Goal: Information Seeking & Learning: Learn about a topic

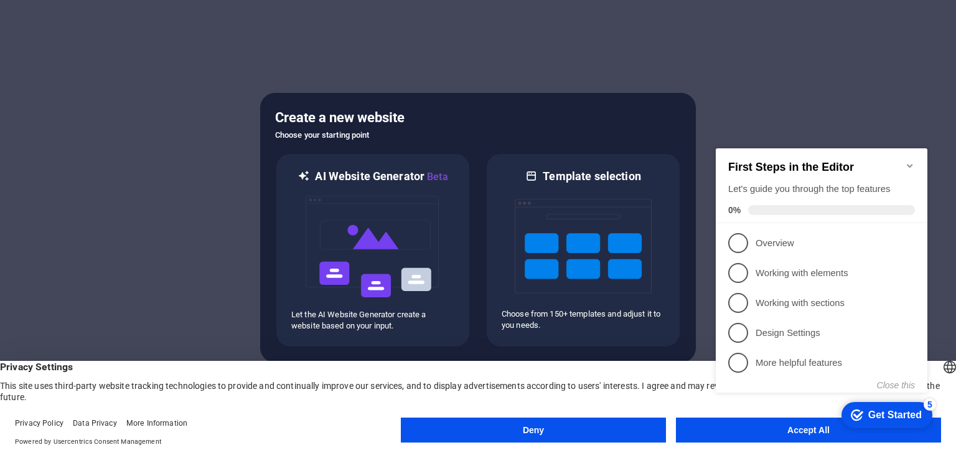
click at [911, 164] on icon "Minimize checklist" at bounding box center [910, 166] width 6 height 4
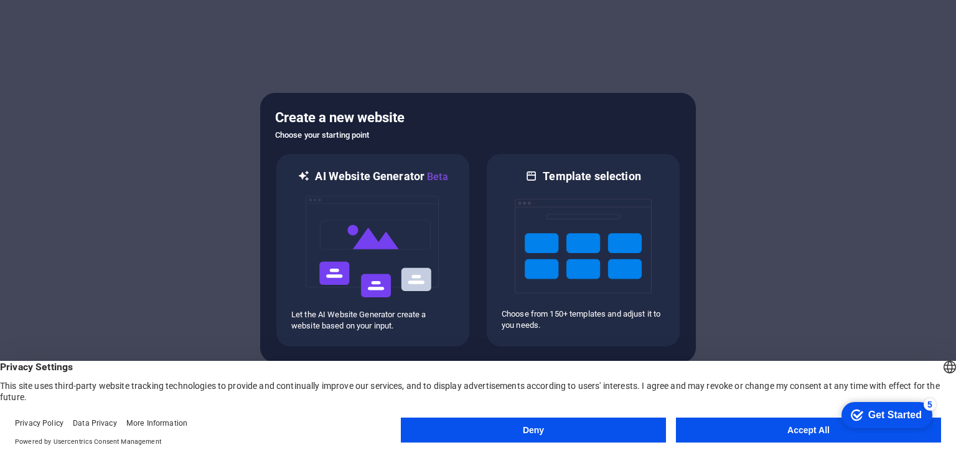
click at [588, 428] on button "Deny" at bounding box center [533, 429] width 265 height 25
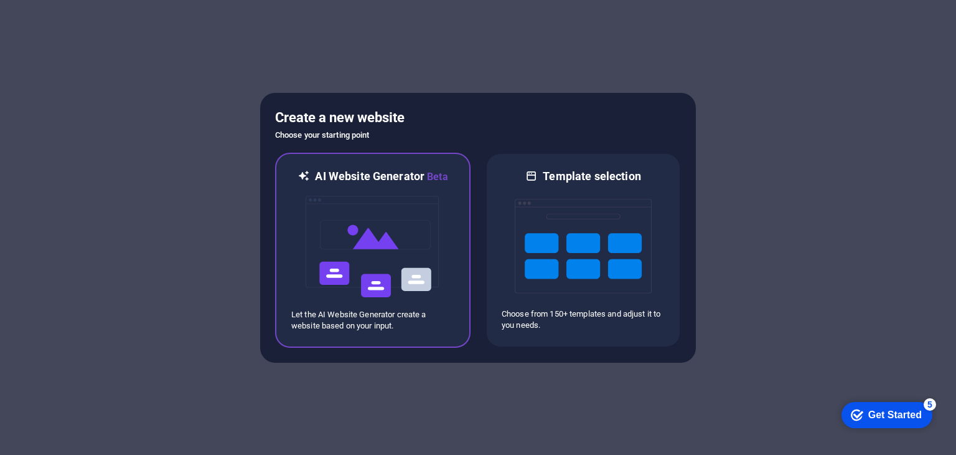
click at [427, 252] on img at bounding box center [372, 246] width 137 height 125
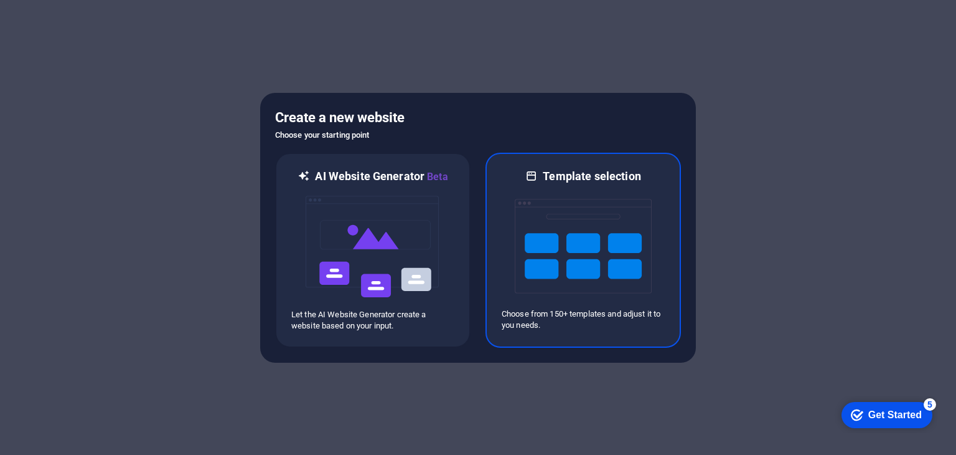
click at [582, 195] on img at bounding box center [583, 246] width 137 height 125
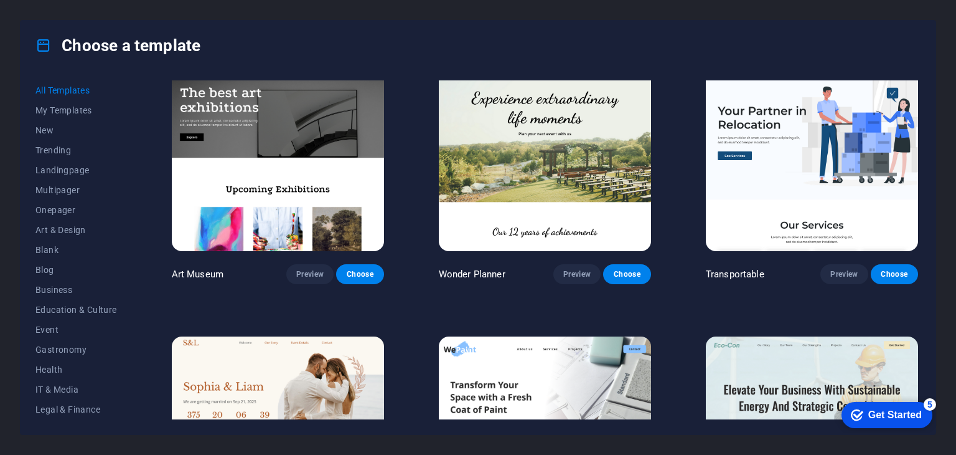
scroll to position [374, 0]
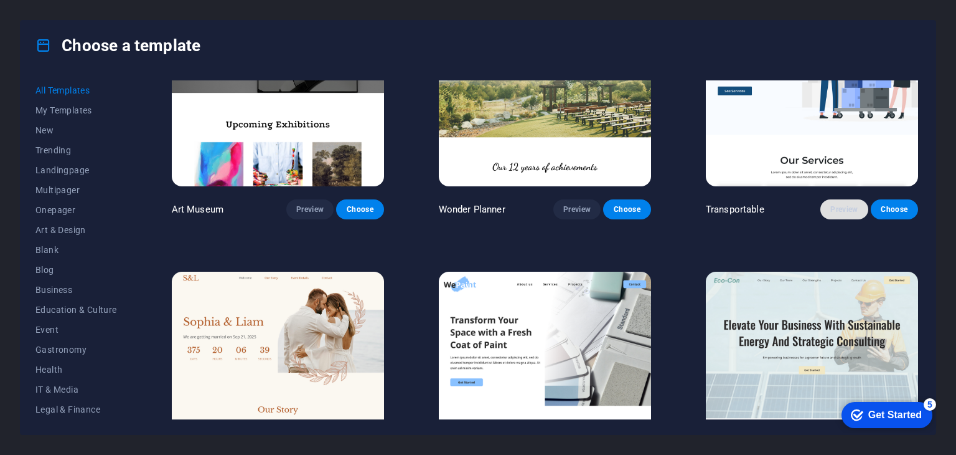
click at [850, 210] on span "Preview" at bounding box center [844, 209] width 27 height 10
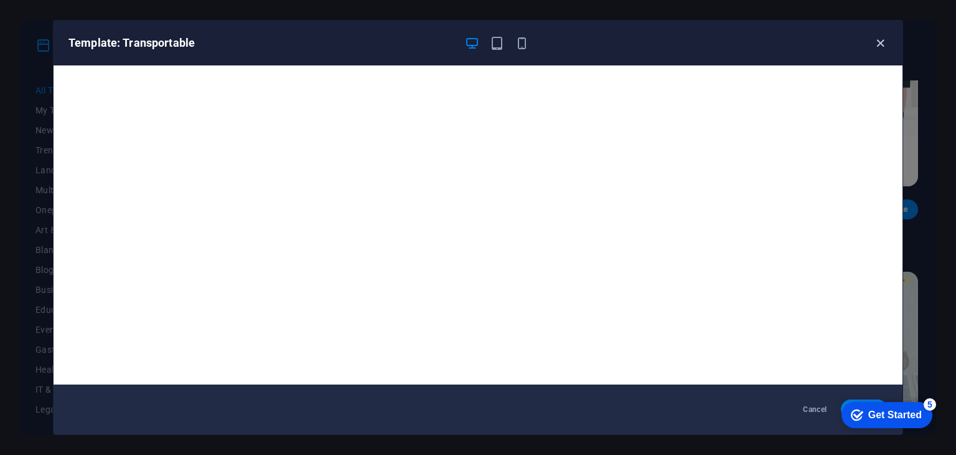
click at [884, 43] on icon "button" at bounding box center [881, 43] width 14 height 14
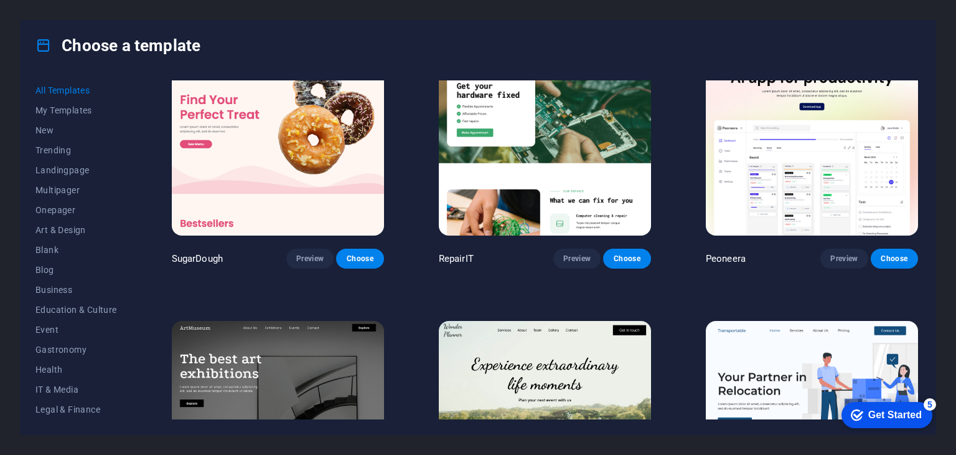
scroll to position [0, 0]
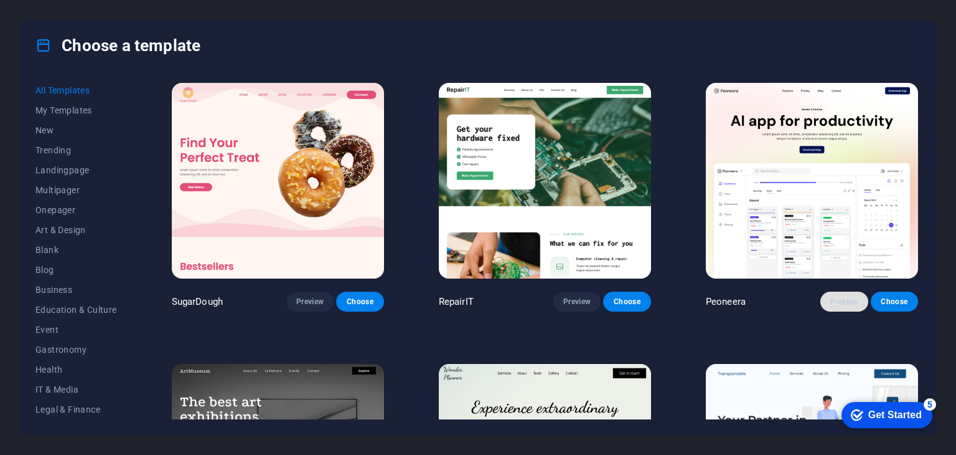
click at [849, 299] on span "Preview" at bounding box center [844, 301] width 27 height 10
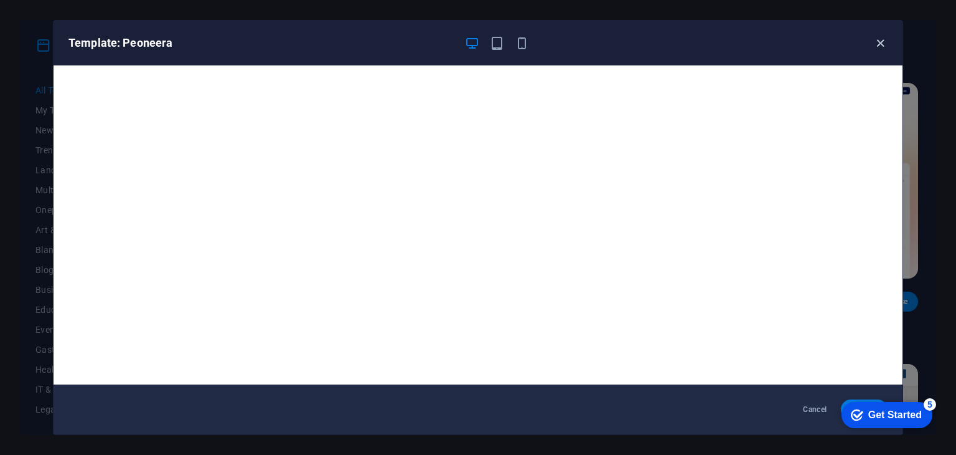
click at [874, 48] on icon "button" at bounding box center [881, 43] width 14 height 14
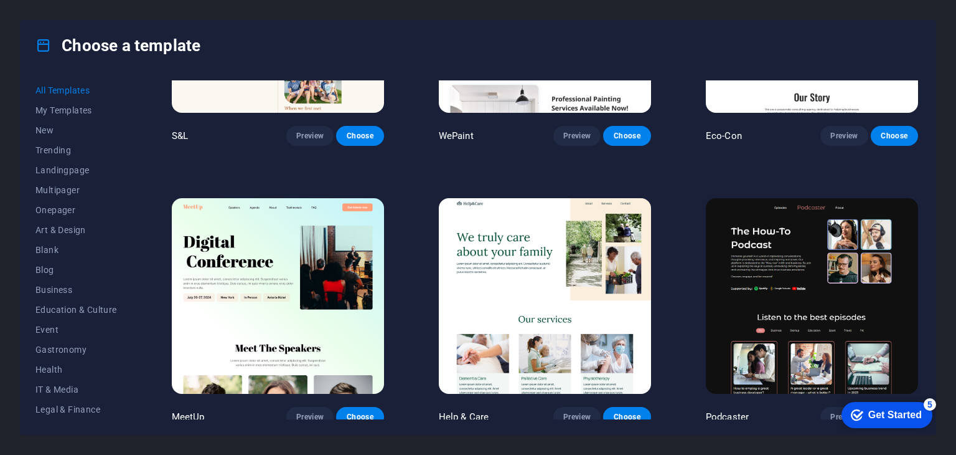
scroll to position [809, 0]
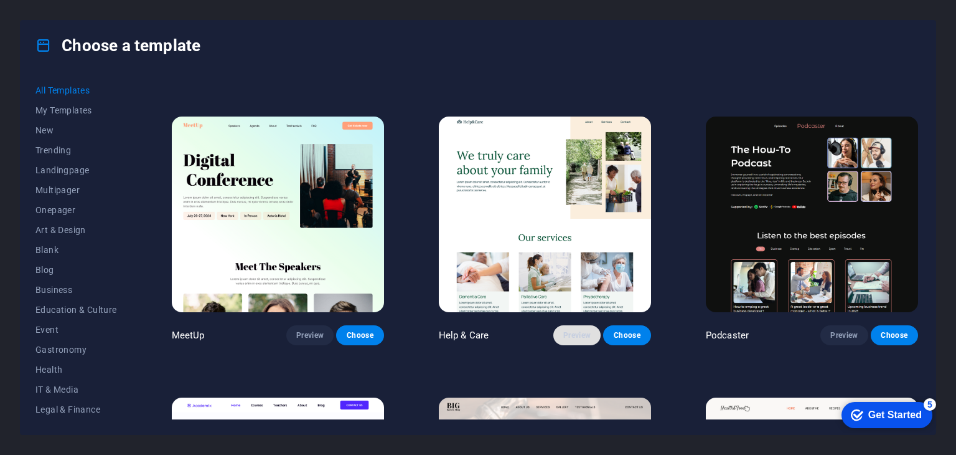
click at [588, 330] on span "Preview" at bounding box center [576, 335] width 27 height 10
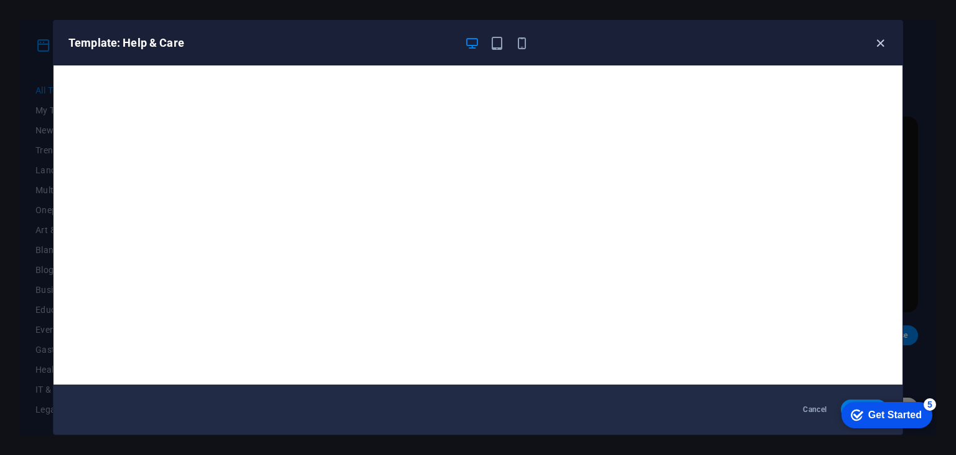
click at [883, 44] on icon "button" at bounding box center [881, 43] width 14 height 14
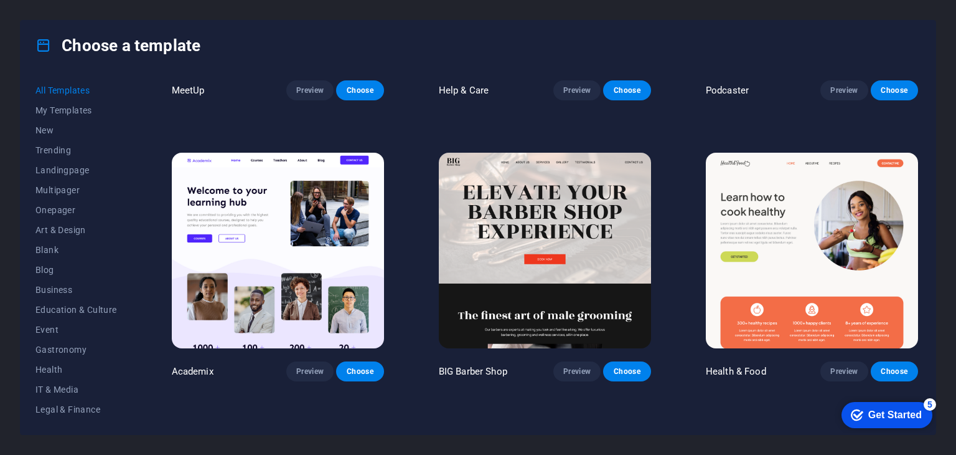
scroll to position [1058, 0]
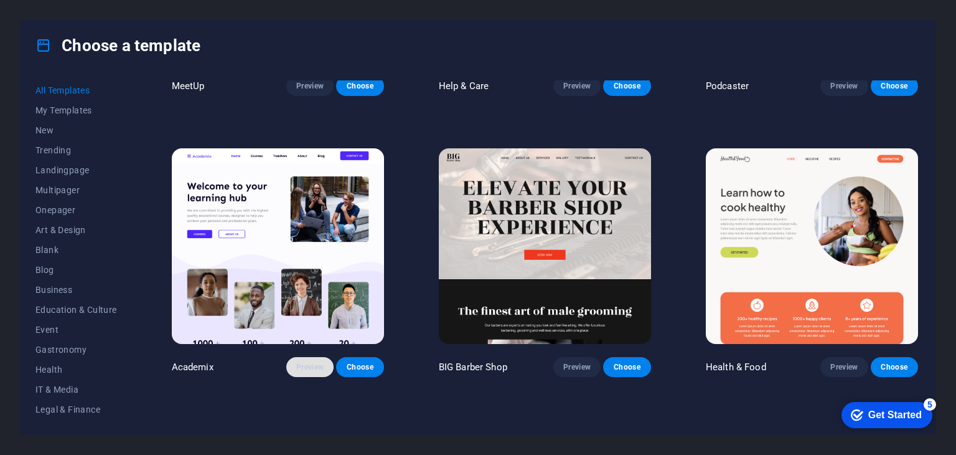
click at [304, 362] on span "Preview" at bounding box center [309, 367] width 27 height 10
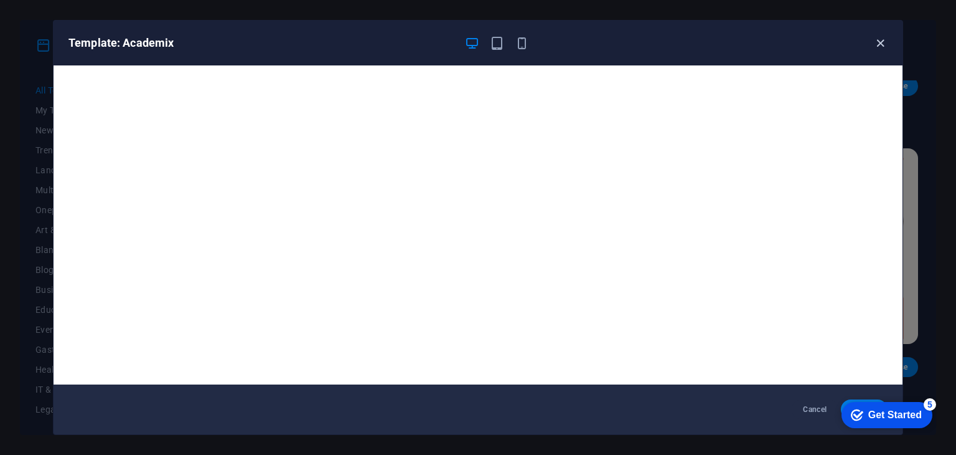
click at [880, 38] on icon "button" at bounding box center [881, 43] width 14 height 14
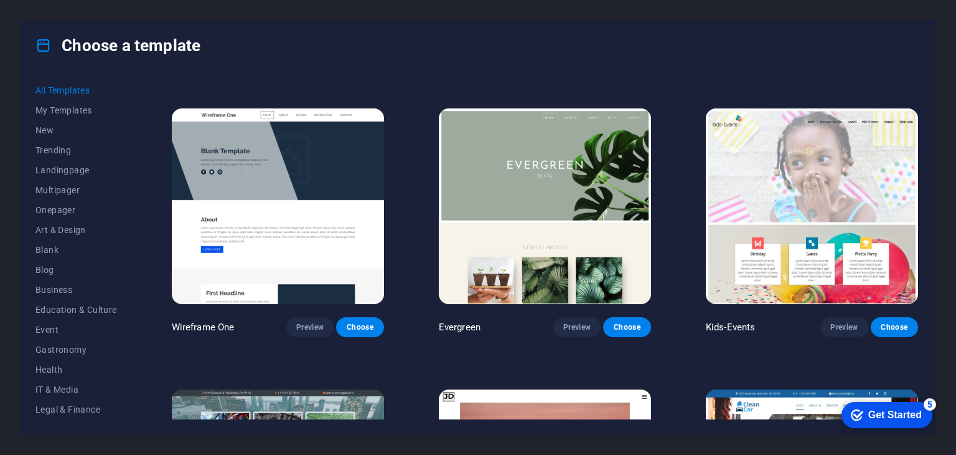
scroll to position [4732, 0]
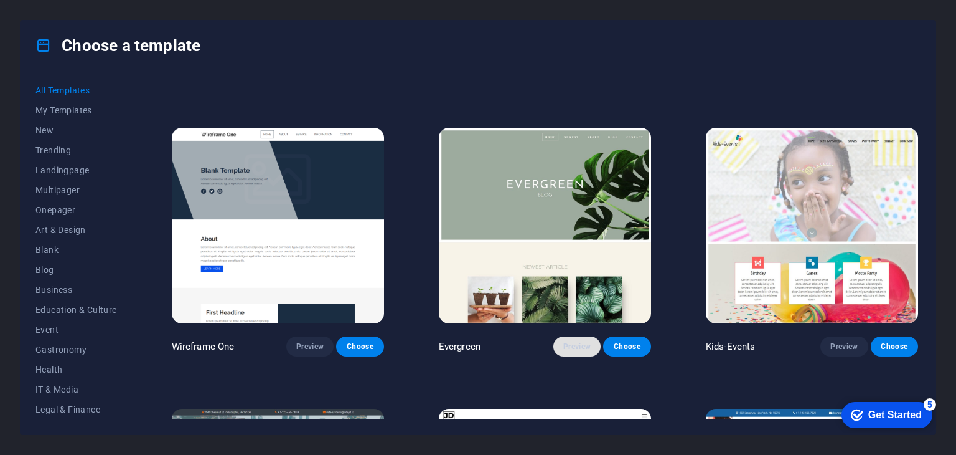
click at [576, 336] on button "Preview" at bounding box center [577, 346] width 47 height 20
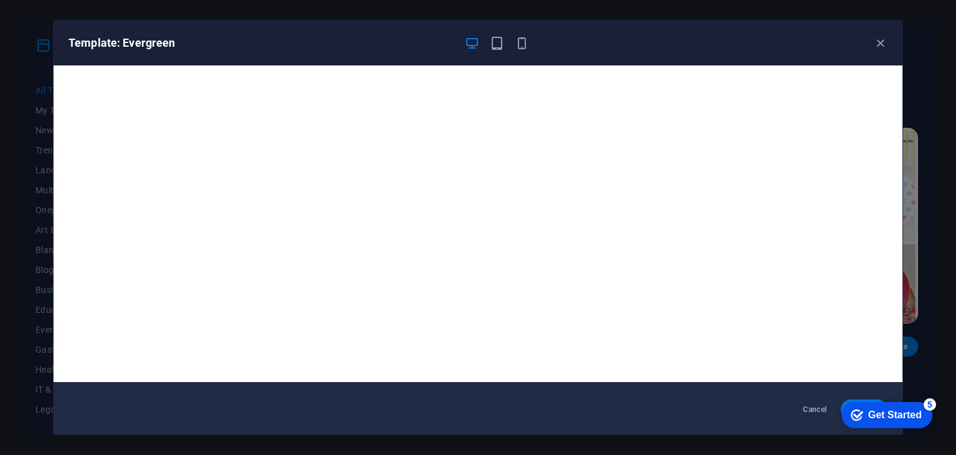
scroll to position [3, 0]
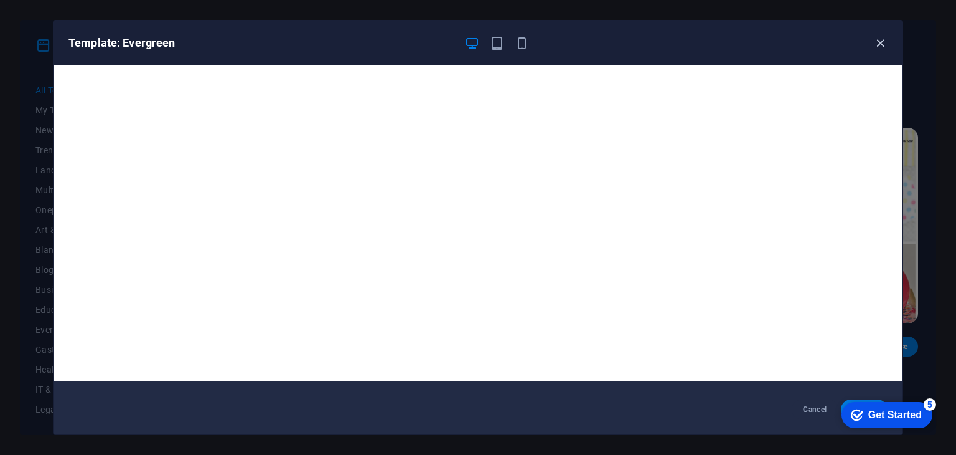
click at [882, 42] on icon "button" at bounding box center [881, 43] width 14 height 14
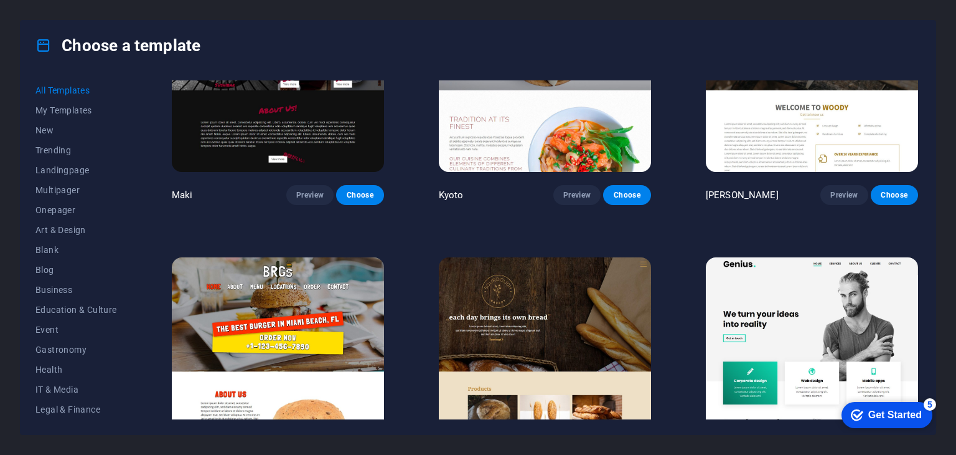
scroll to position [6413, 0]
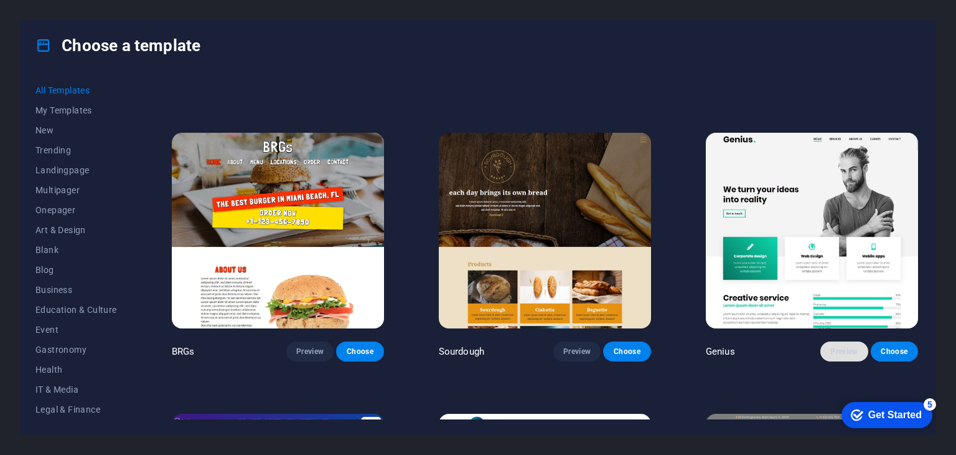
click at [837, 341] on button "Preview" at bounding box center [844, 351] width 47 height 20
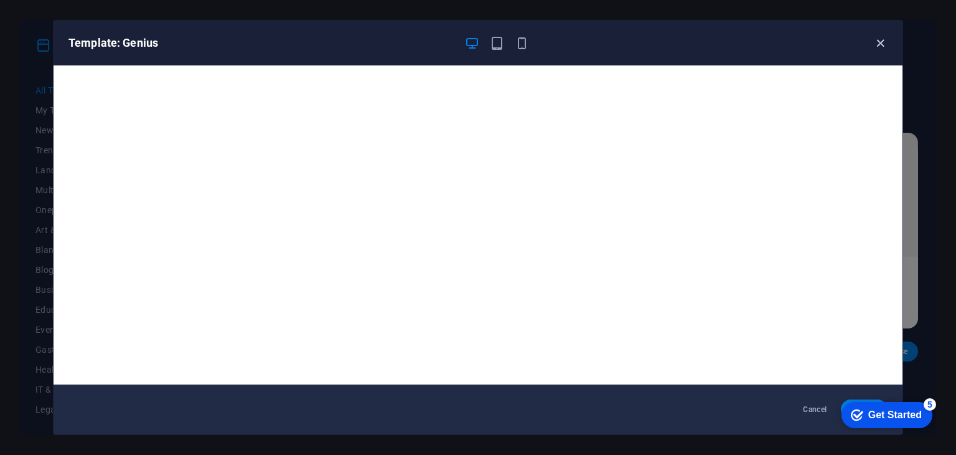
click at [874, 36] on icon "button" at bounding box center [881, 43] width 14 height 14
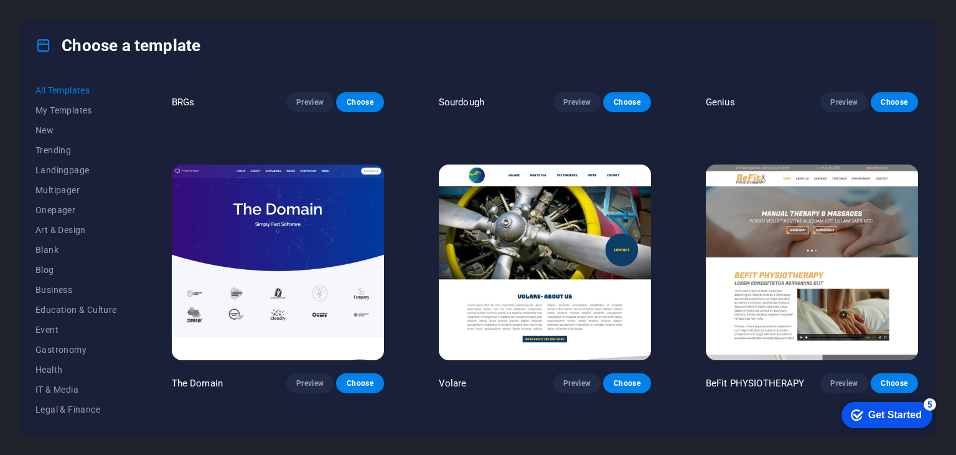
scroll to position [6725, 0]
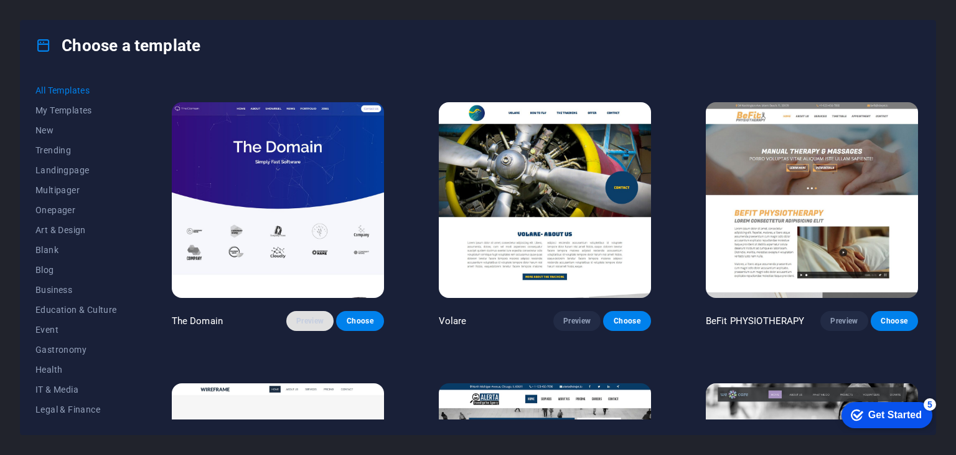
click at [308, 316] on span "Preview" at bounding box center [309, 321] width 27 height 10
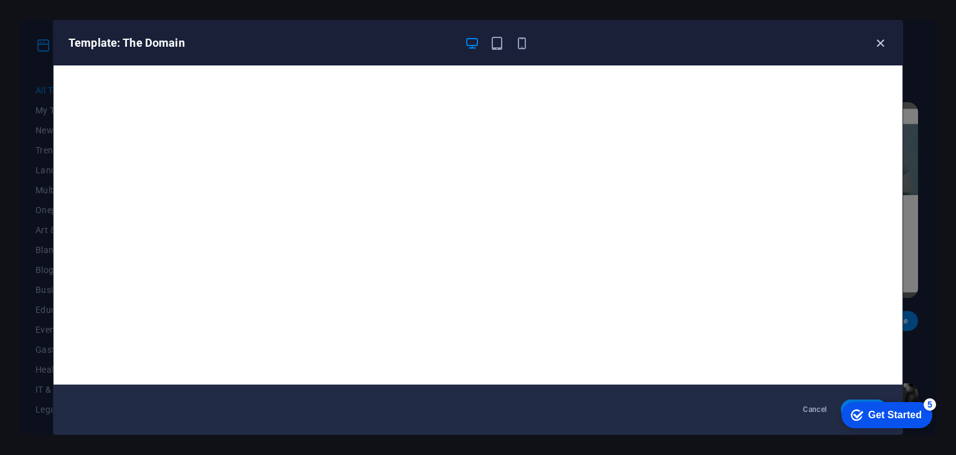
click at [876, 45] on icon "button" at bounding box center [881, 43] width 14 height 14
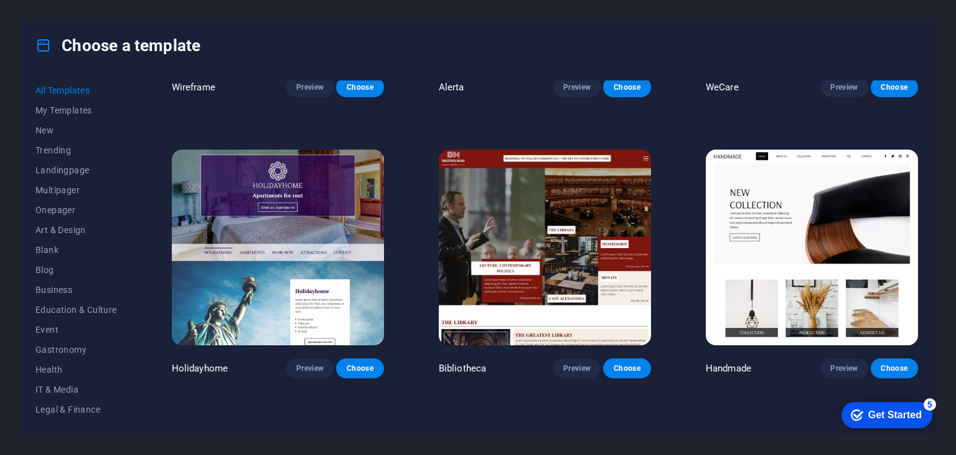
scroll to position [7223, 0]
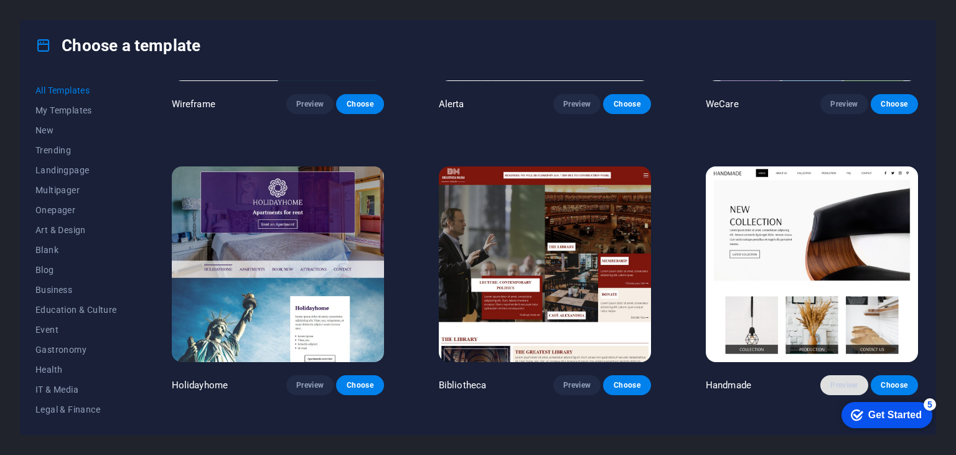
click at [827, 375] on button "Preview" at bounding box center [844, 385] width 47 height 20
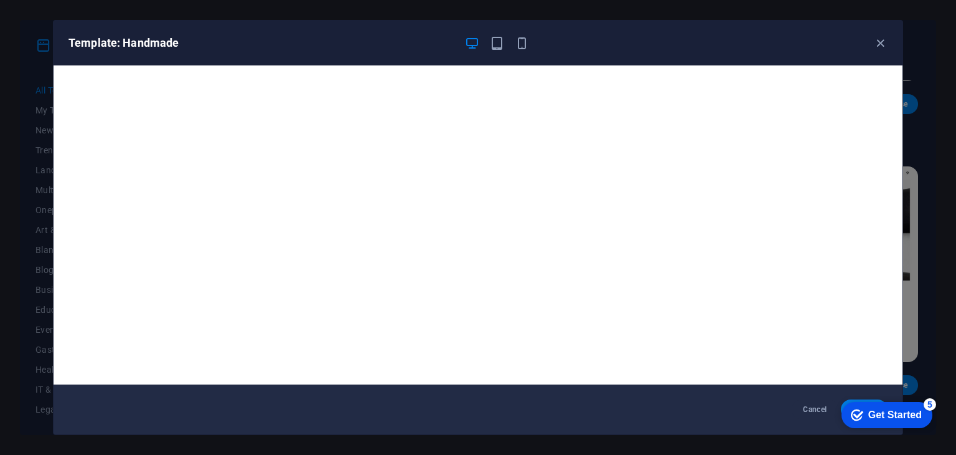
scroll to position [3, 0]
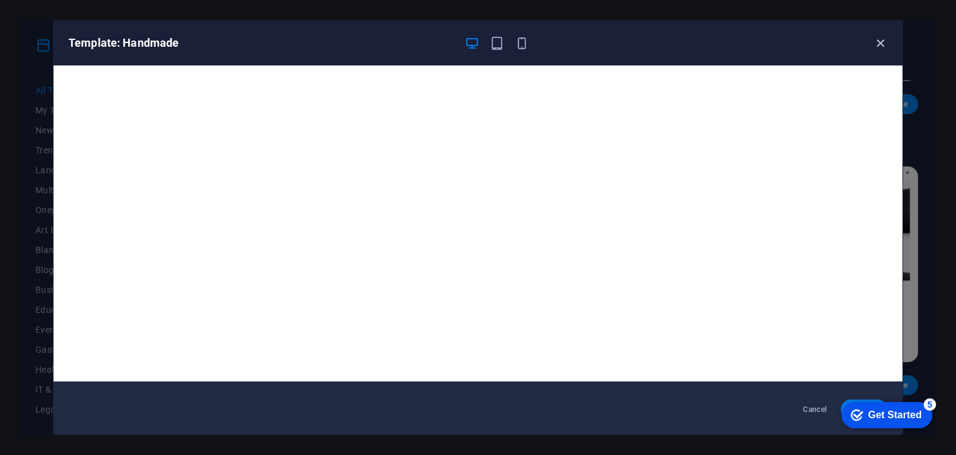
click at [877, 43] on icon "button" at bounding box center [881, 43] width 14 height 14
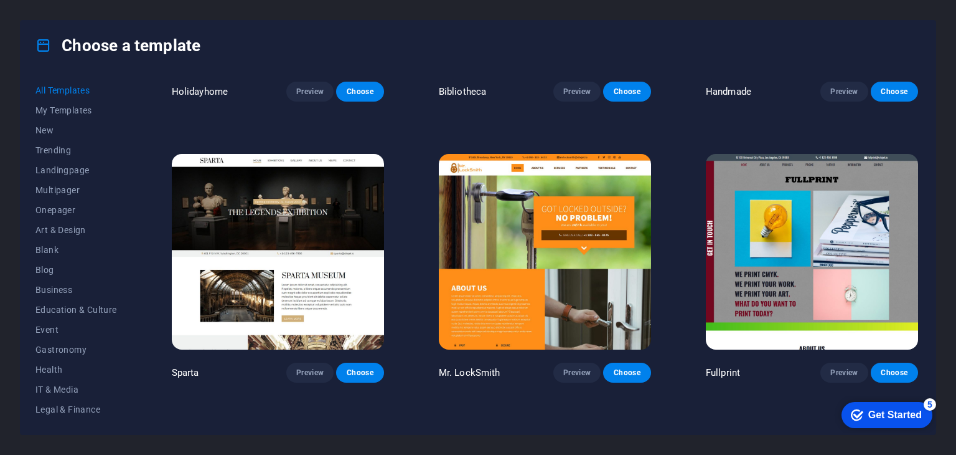
scroll to position [7534, 0]
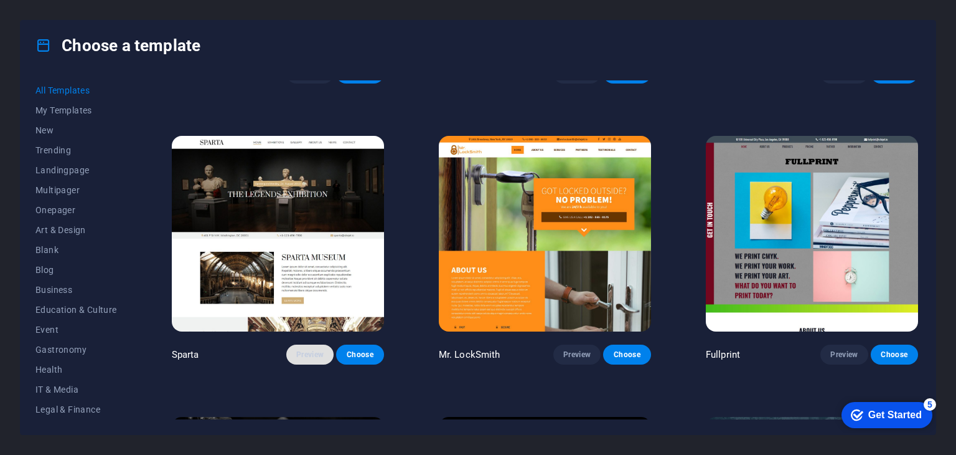
click at [296, 349] on span "Preview" at bounding box center [309, 354] width 27 height 10
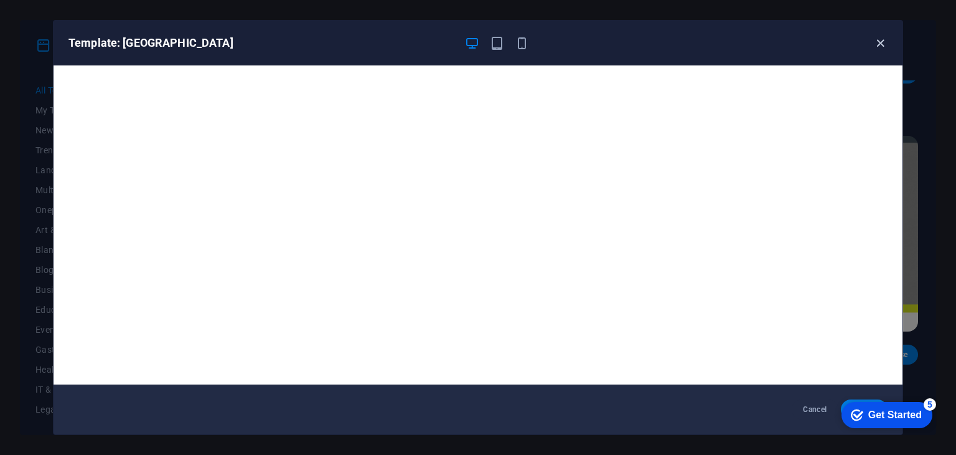
click at [884, 48] on icon "button" at bounding box center [881, 43] width 14 height 14
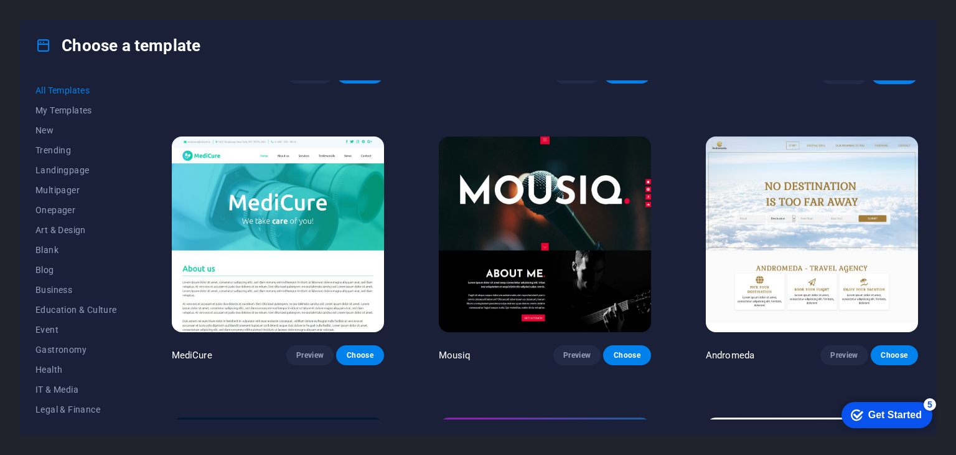
scroll to position [8966, 0]
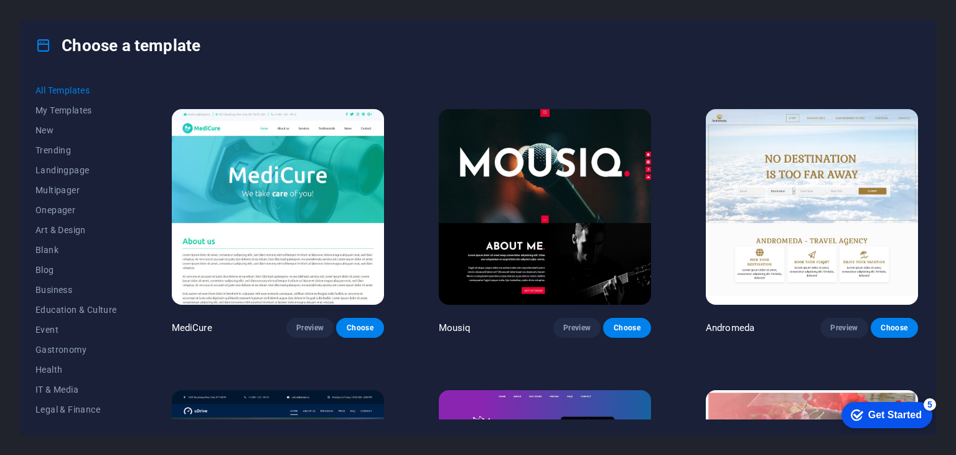
drag, startPoint x: 662, startPoint y: 245, endPoint x: 648, endPoint y: 266, distance: 25.9
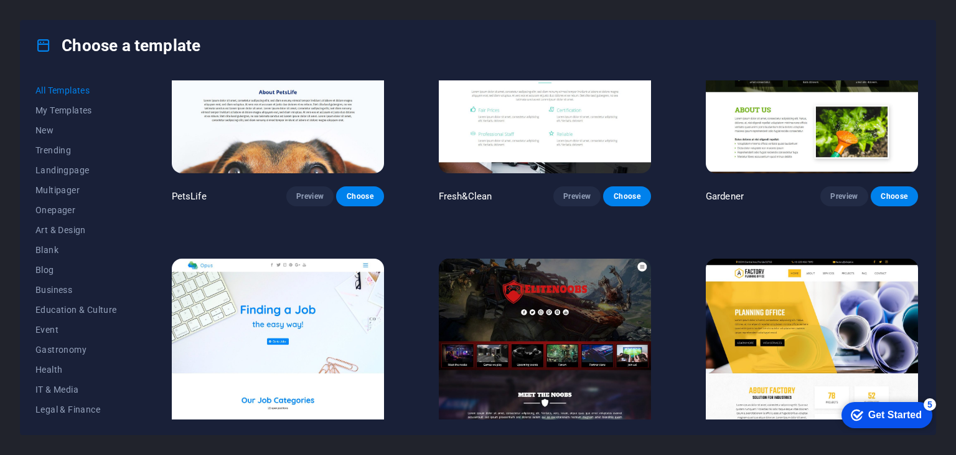
scroll to position [9713, 0]
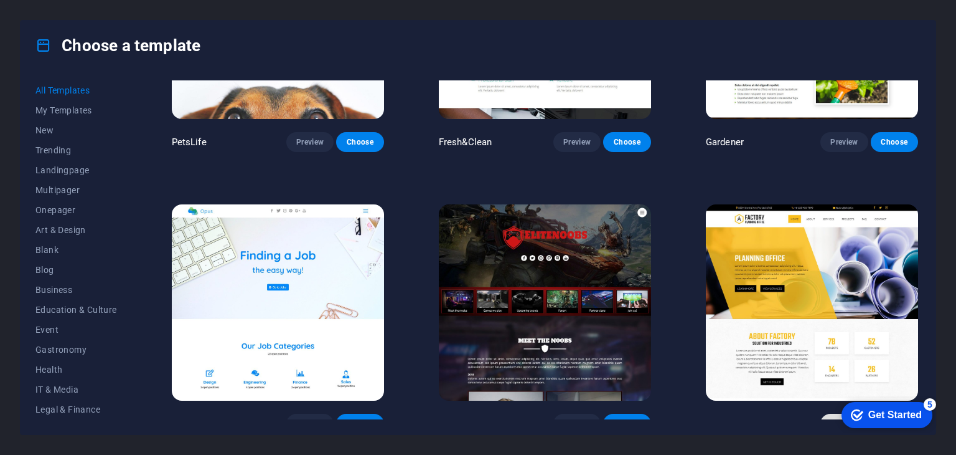
click at [849, 418] on span "Preview" at bounding box center [844, 423] width 27 height 10
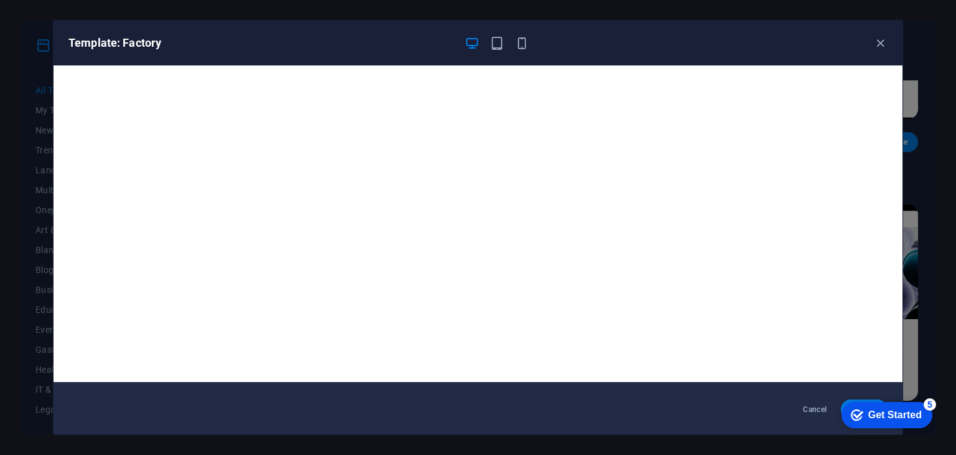
scroll to position [3, 0]
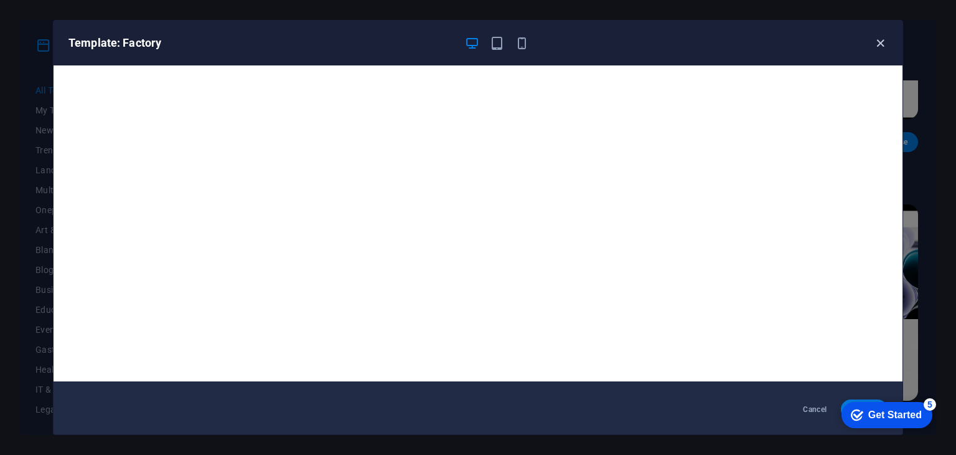
click at [877, 48] on icon "button" at bounding box center [881, 43] width 14 height 14
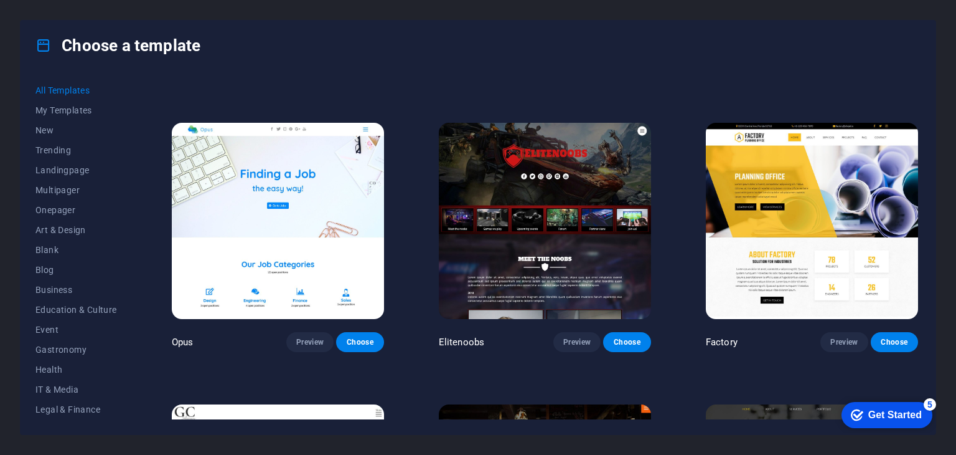
scroll to position [9775, 0]
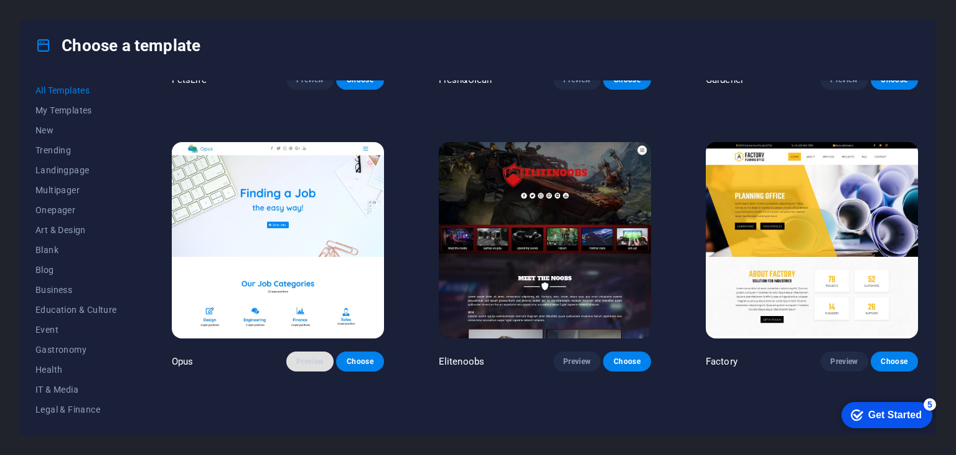
click at [314, 356] on span "Preview" at bounding box center [309, 361] width 27 height 10
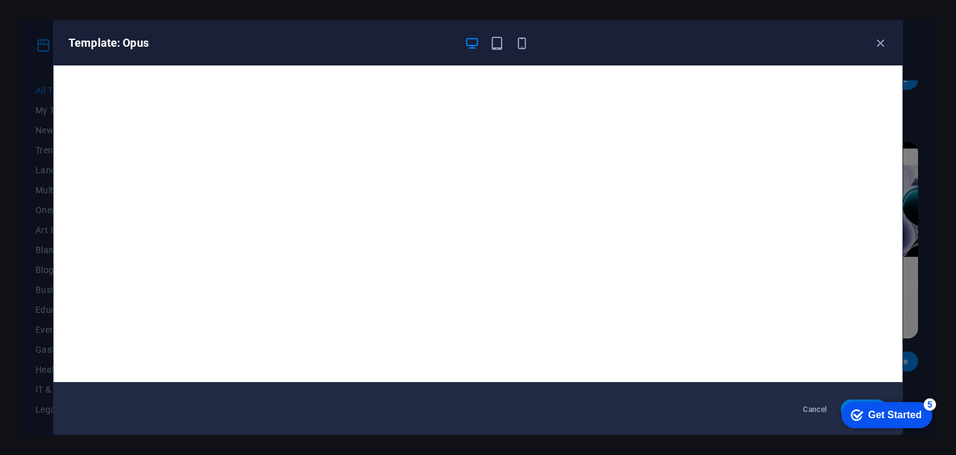
scroll to position [3, 0]
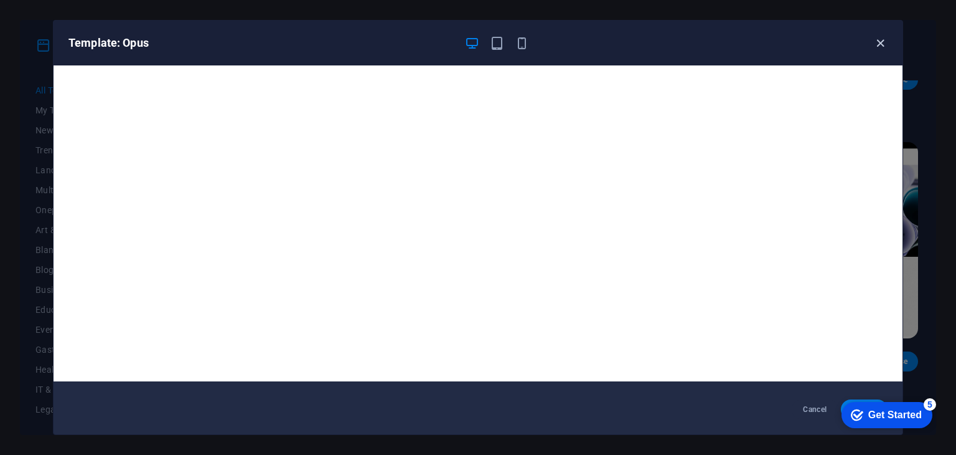
click at [884, 50] on icon "button" at bounding box center [881, 43] width 14 height 14
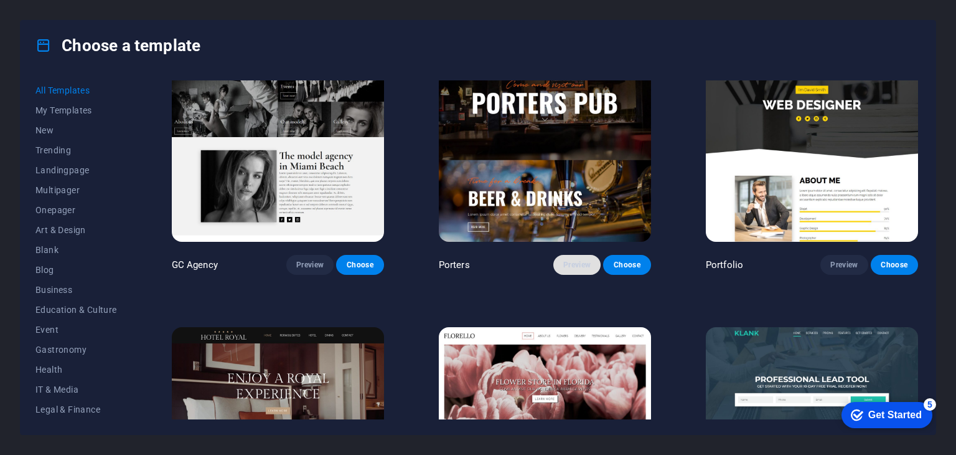
scroll to position [10211, 0]
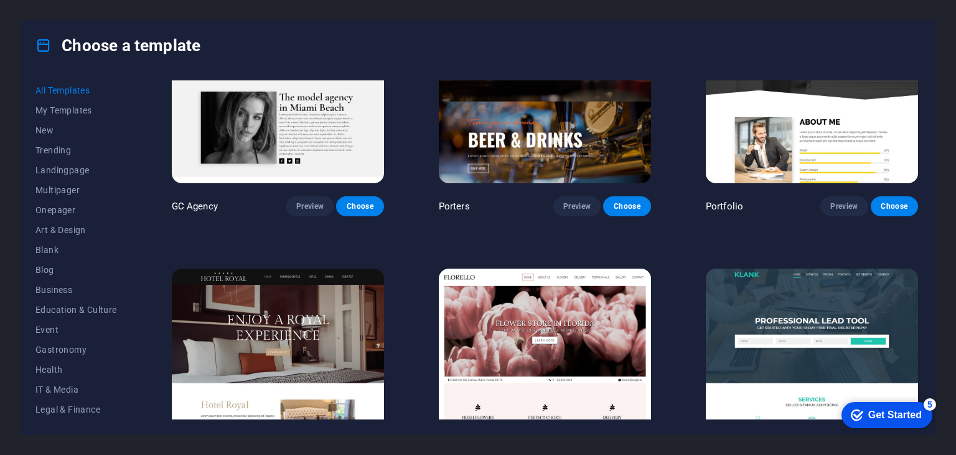
click at [595, 313] on img at bounding box center [545, 366] width 212 height 196
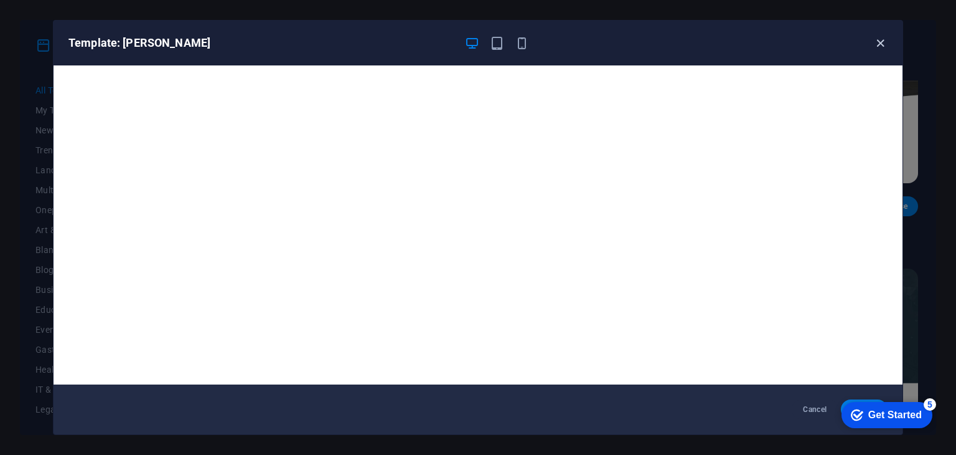
click at [879, 37] on icon "button" at bounding box center [881, 43] width 14 height 14
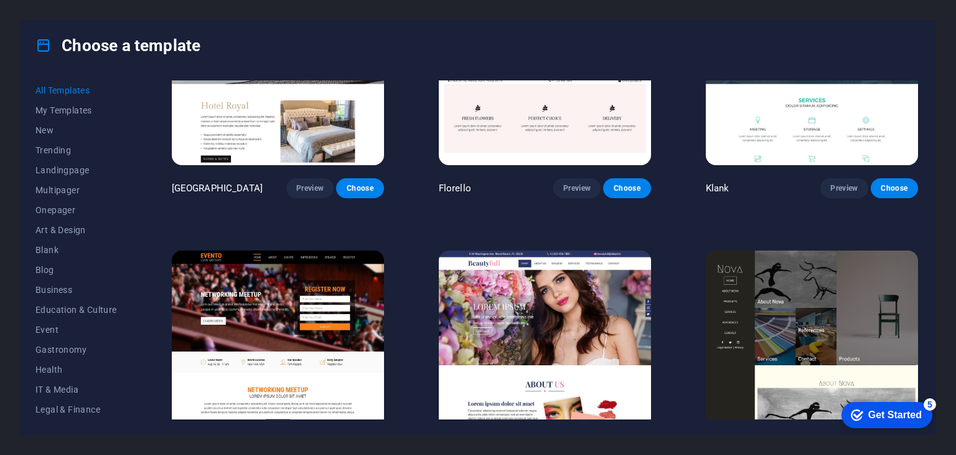
scroll to position [10585, 0]
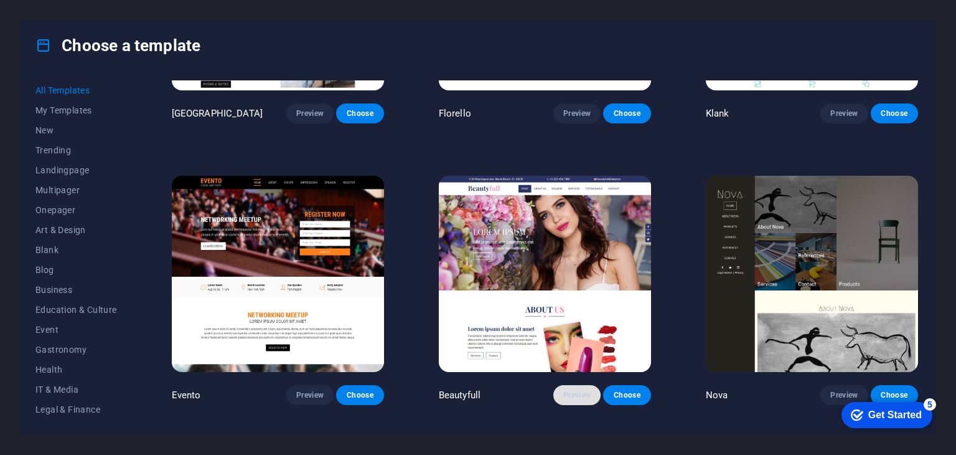
click at [565, 390] on span "Preview" at bounding box center [576, 395] width 27 height 10
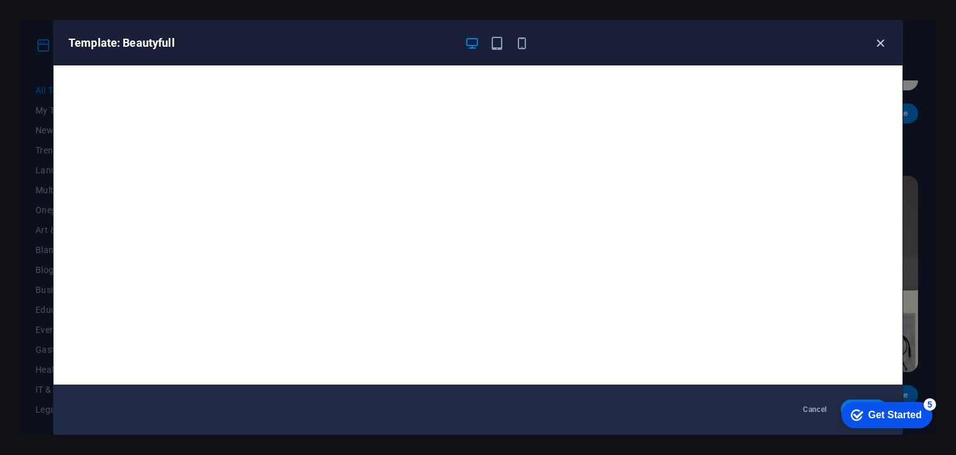
drag, startPoint x: 880, startPoint y: 40, endPoint x: 875, endPoint y: 45, distance: 7.9
click at [880, 40] on icon "button" at bounding box center [881, 43] width 14 height 14
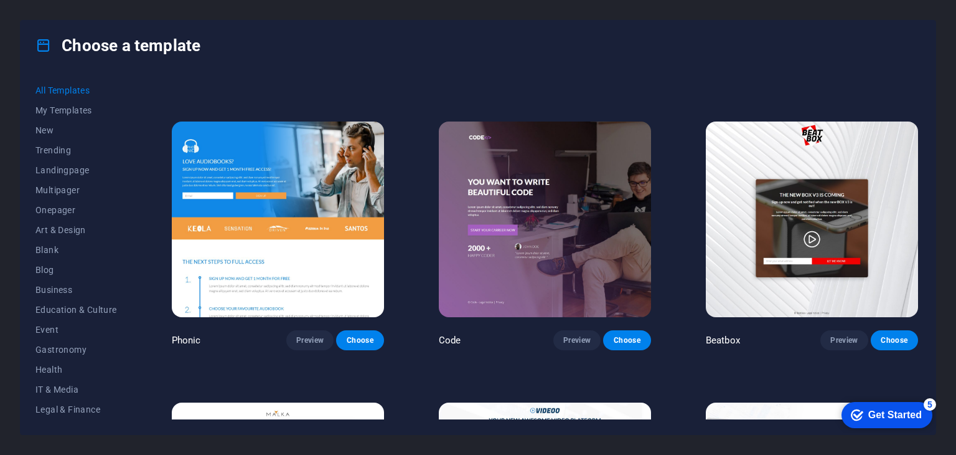
scroll to position [12889, 0]
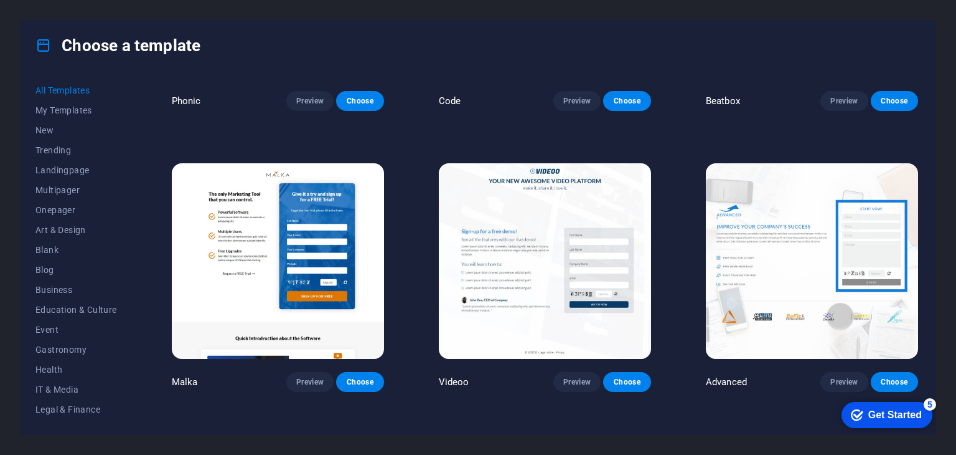
drag, startPoint x: 693, startPoint y: 317, endPoint x: 698, endPoint y: 370, distance: 53.8
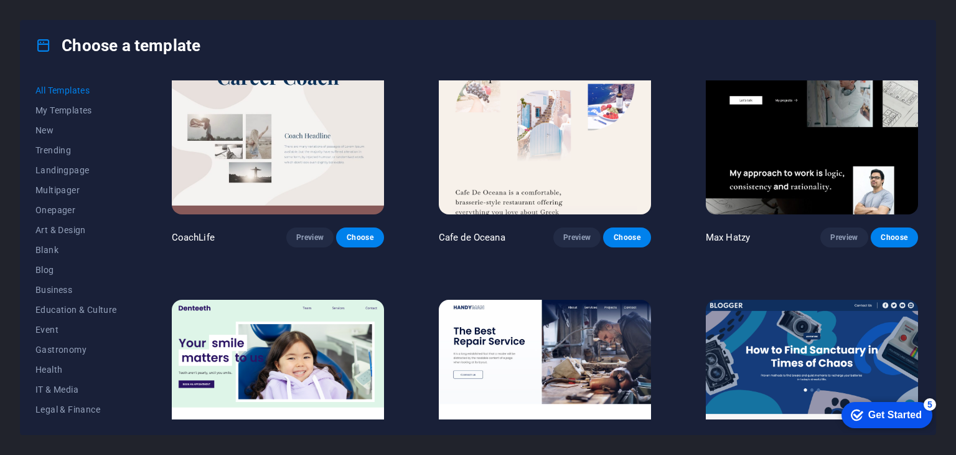
scroll to position [552, 0]
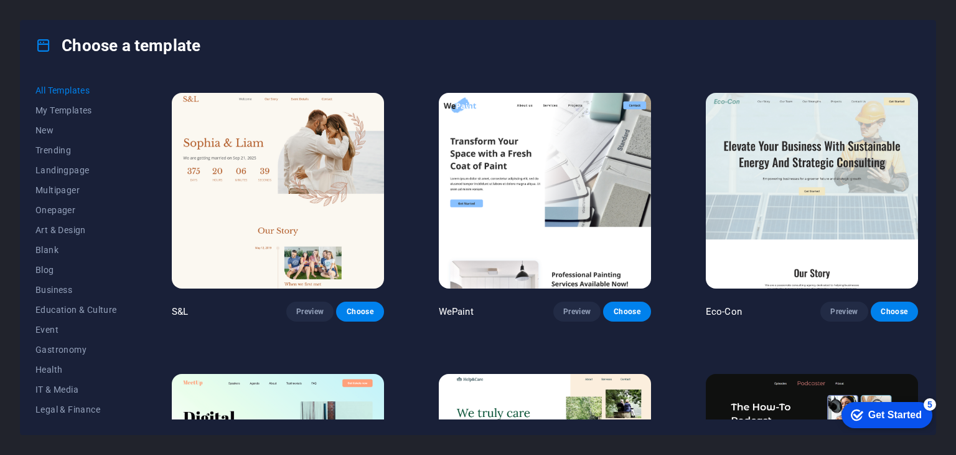
drag, startPoint x: 697, startPoint y: 352, endPoint x: 640, endPoint y: 67, distance: 290.9
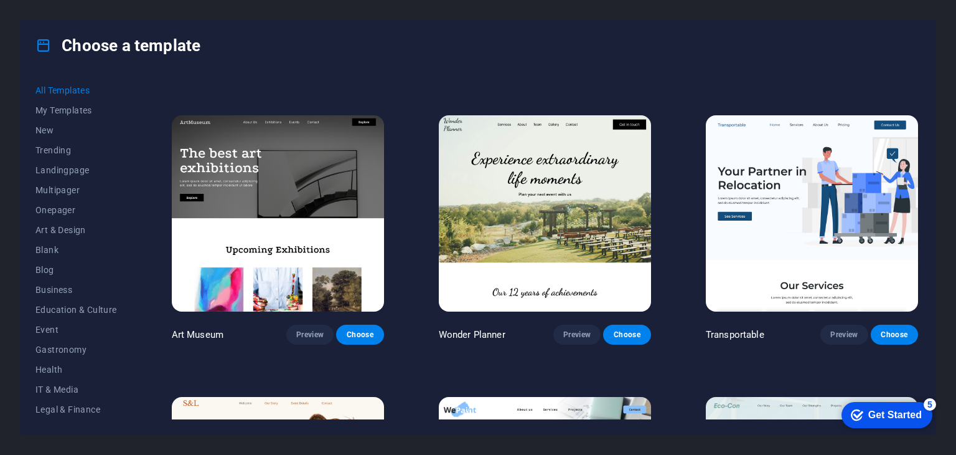
scroll to position [249, 0]
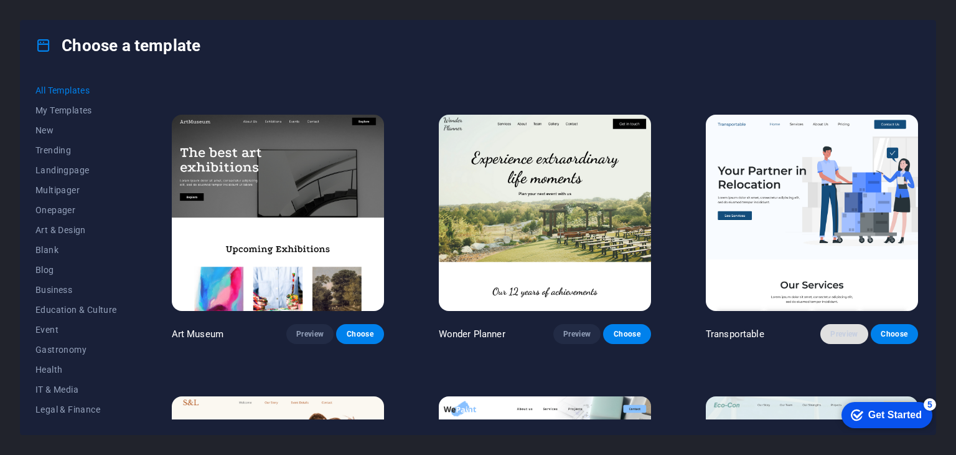
click at [832, 332] on span "Preview" at bounding box center [844, 334] width 27 height 10
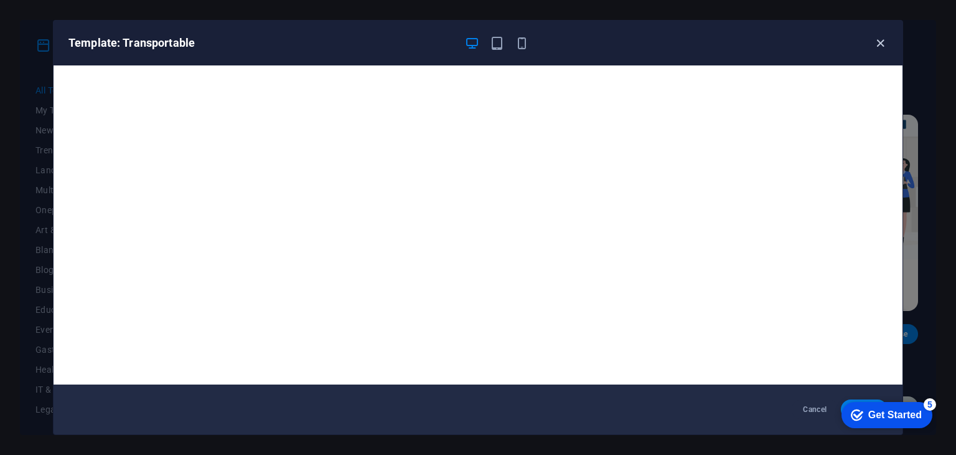
click at [884, 39] on icon "button" at bounding box center [881, 43] width 14 height 14
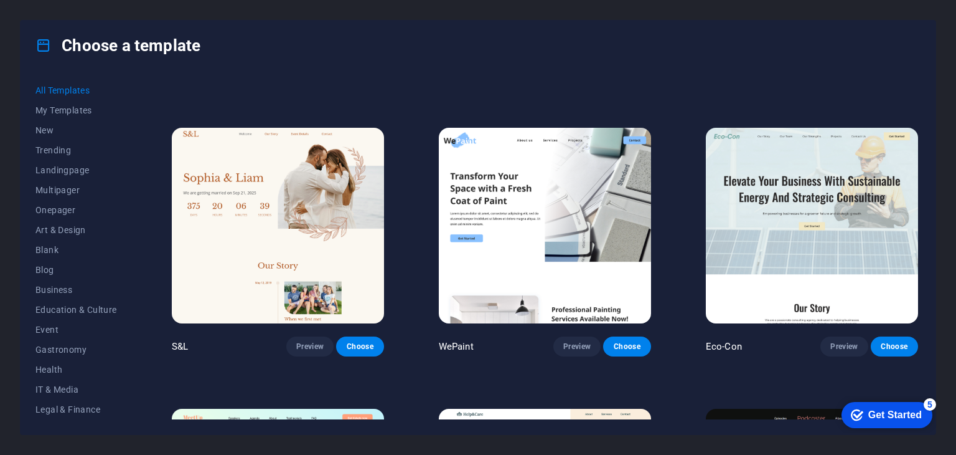
scroll to position [560, 0]
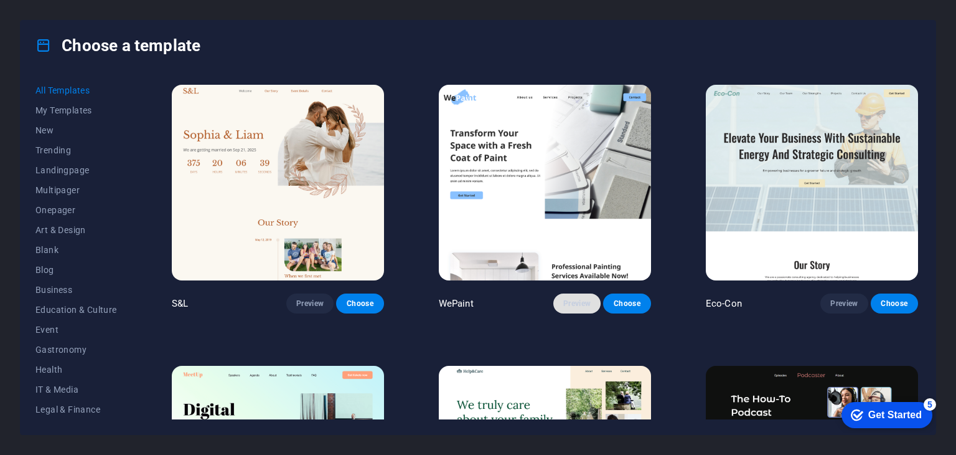
click at [564, 309] on button "Preview" at bounding box center [577, 303] width 47 height 20
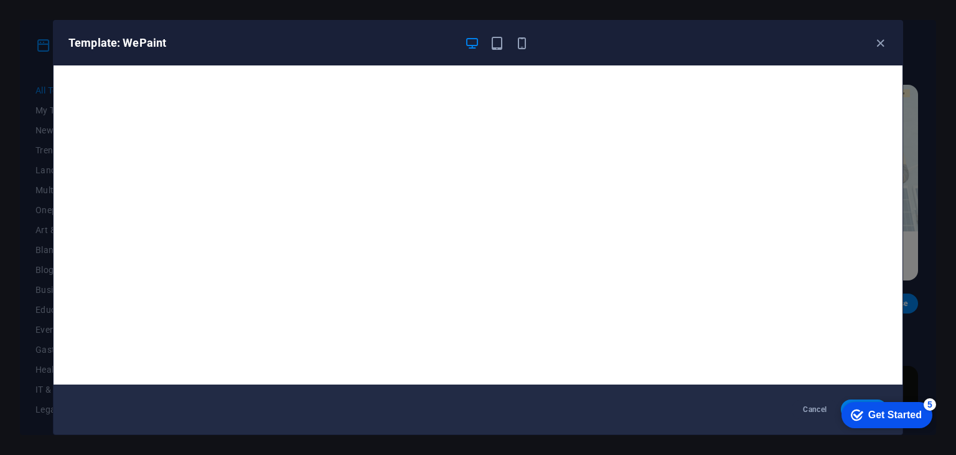
click at [874, 45] on icon "button" at bounding box center [881, 43] width 14 height 14
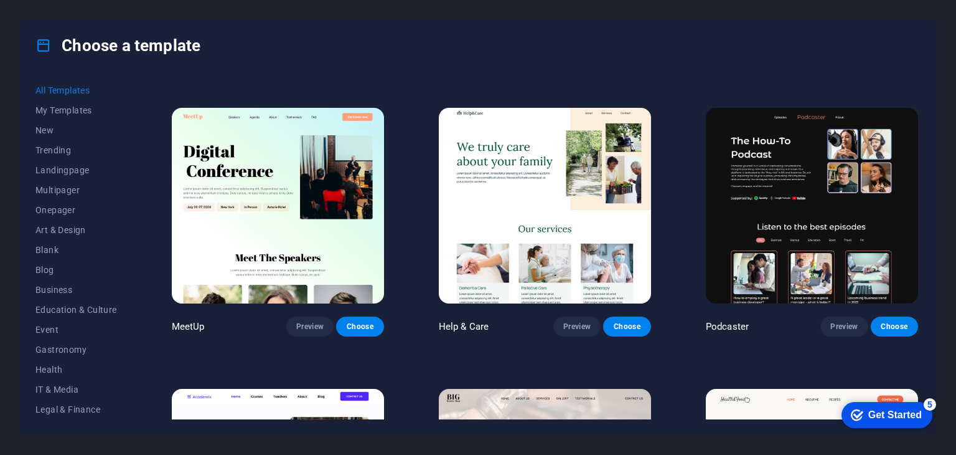
scroll to position [809, 0]
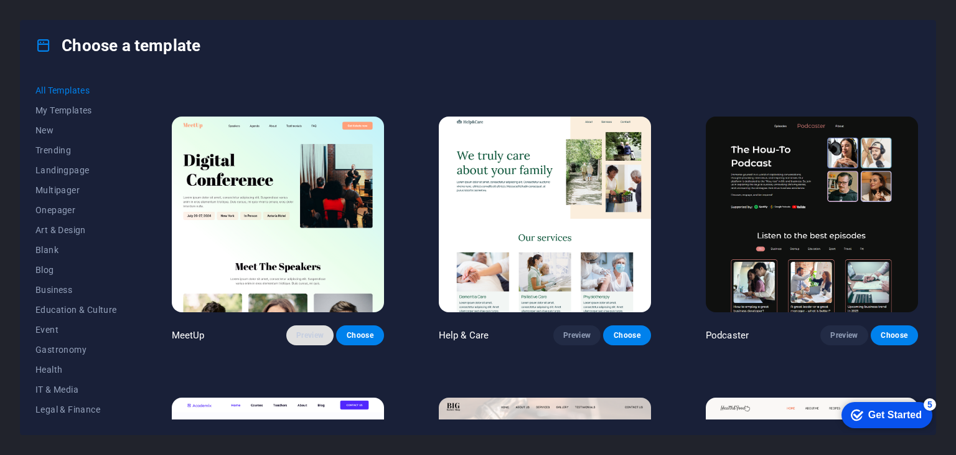
click at [313, 332] on span "Preview" at bounding box center [309, 335] width 27 height 10
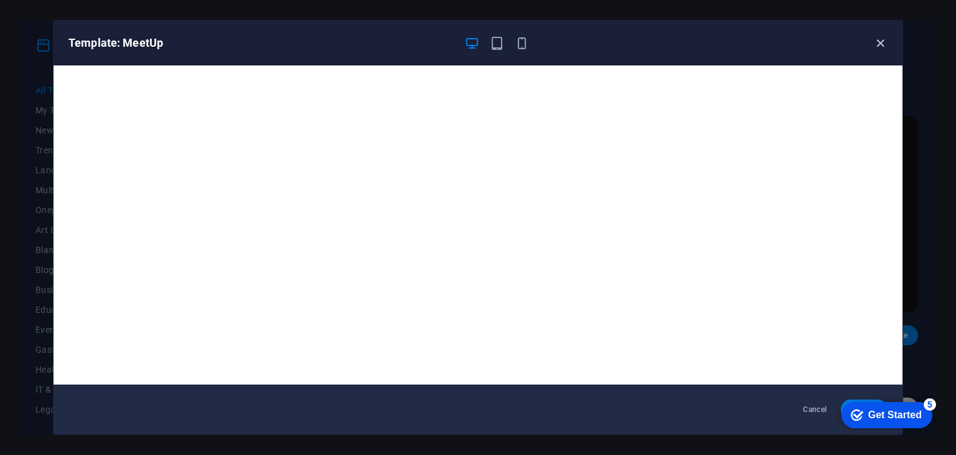
click at [874, 43] on icon "button" at bounding box center [881, 43] width 14 height 14
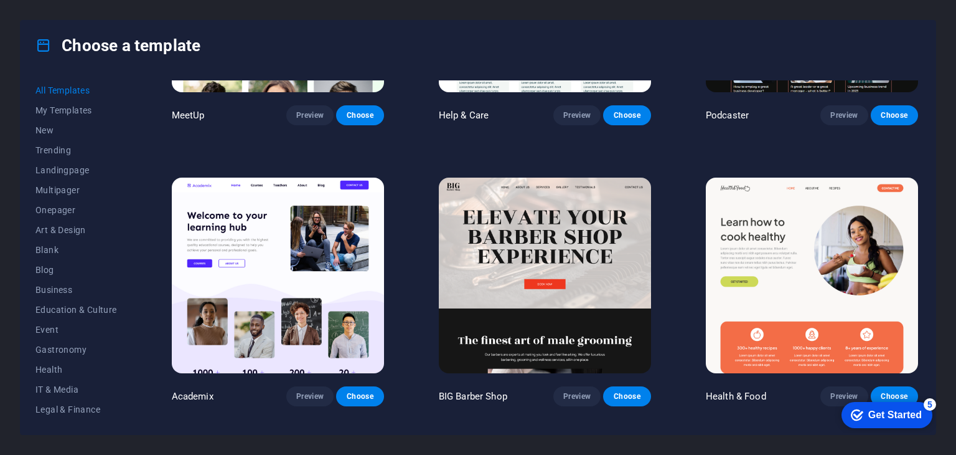
scroll to position [1058, 0]
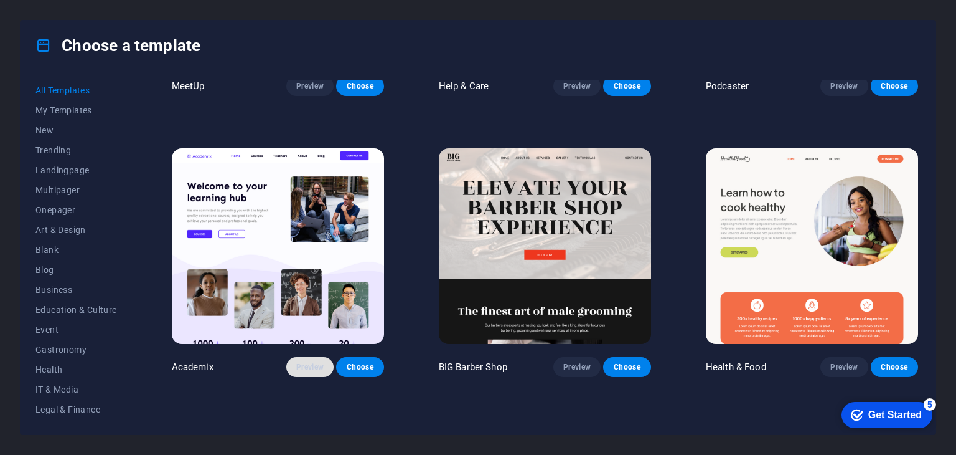
click at [308, 362] on span "Preview" at bounding box center [309, 367] width 27 height 10
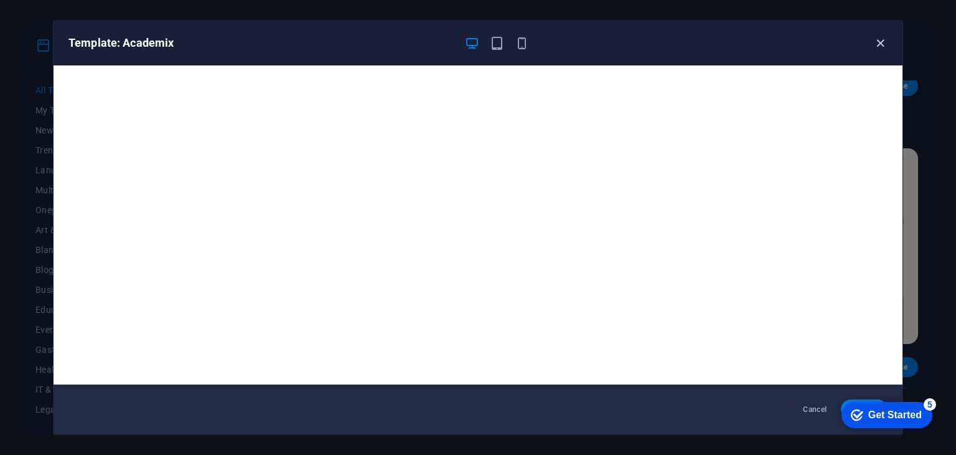
click at [882, 37] on icon "button" at bounding box center [881, 43] width 14 height 14
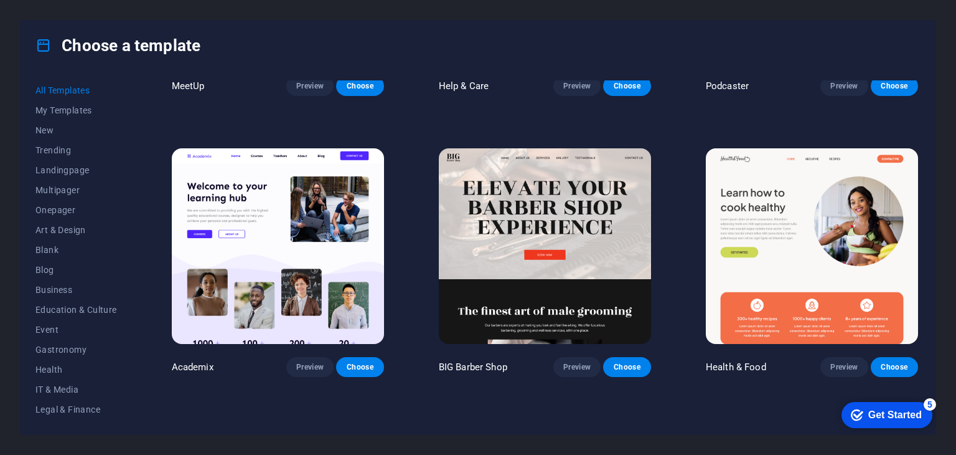
click at [185, 361] on p "Academix" at bounding box center [193, 367] width 42 height 12
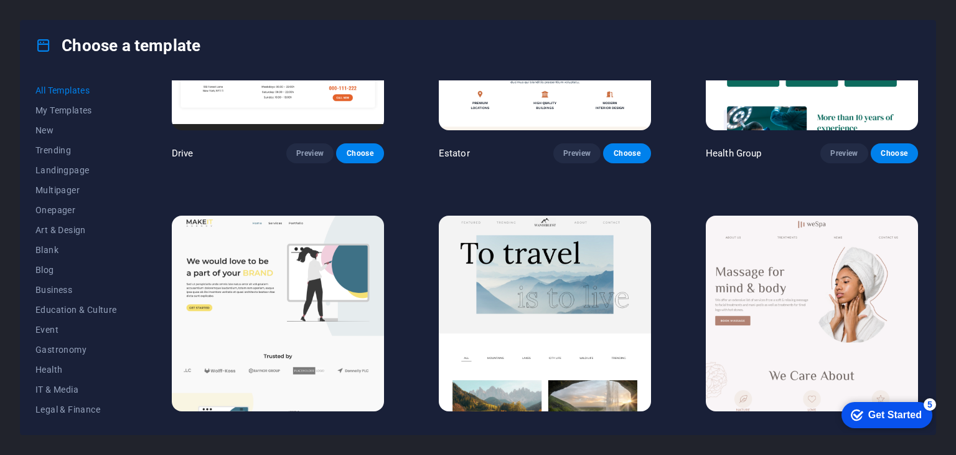
scroll to position [2740, 0]
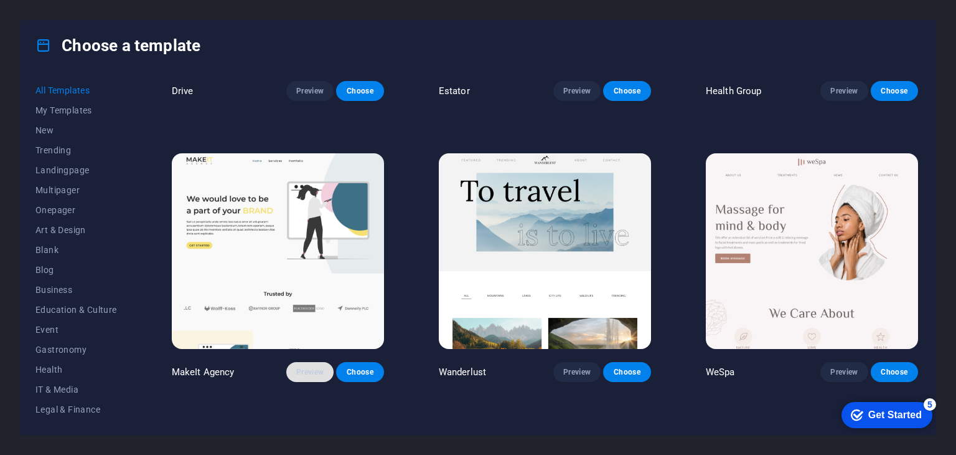
click at [312, 367] on span "Preview" at bounding box center [309, 372] width 27 height 10
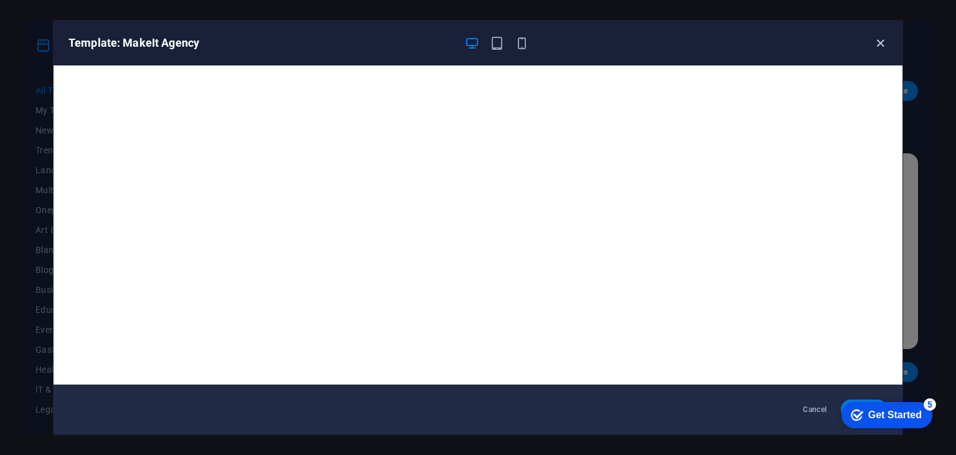
click at [879, 43] on icon "button" at bounding box center [881, 43] width 14 height 14
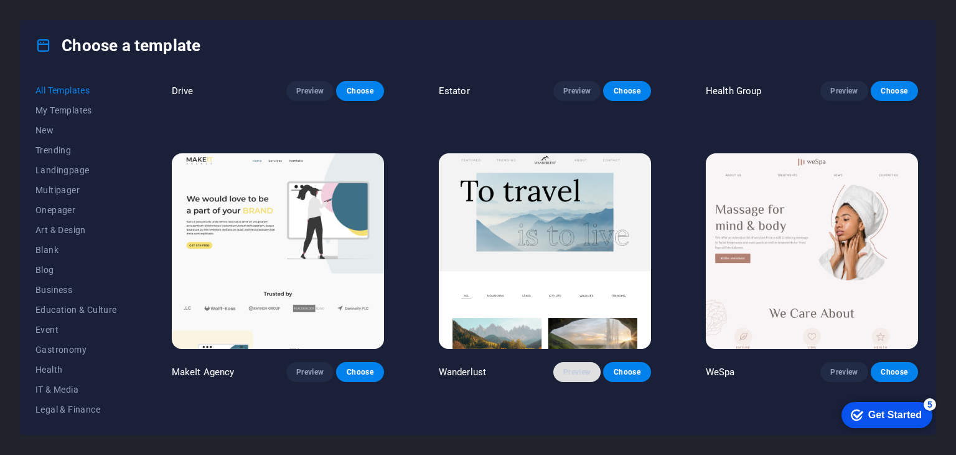
click at [565, 367] on span "Preview" at bounding box center [576, 372] width 27 height 10
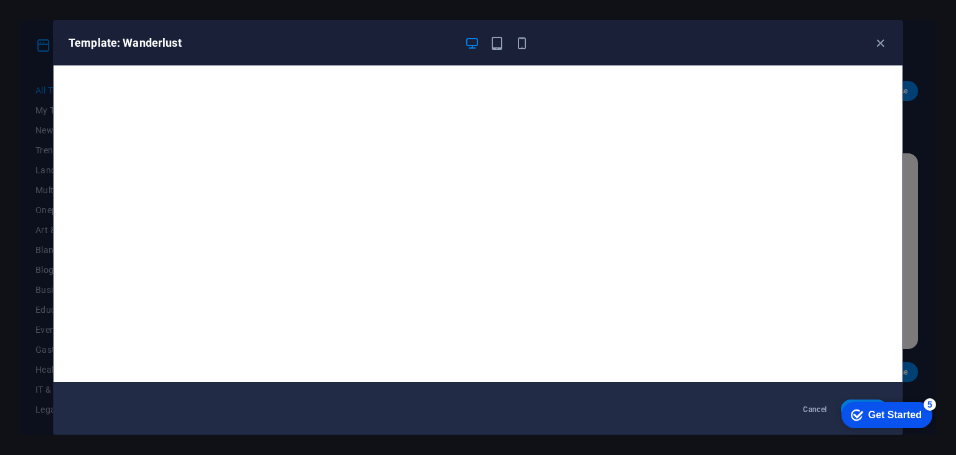
scroll to position [3, 0]
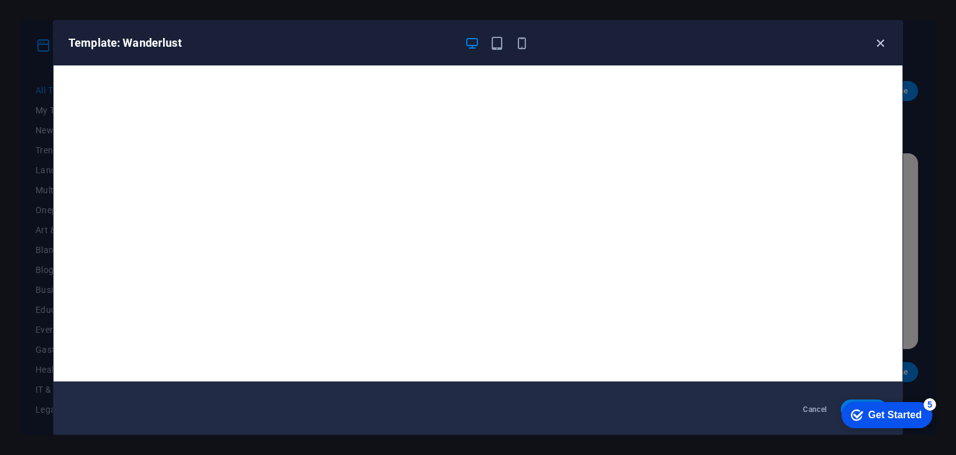
click at [882, 43] on icon "button" at bounding box center [881, 43] width 14 height 14
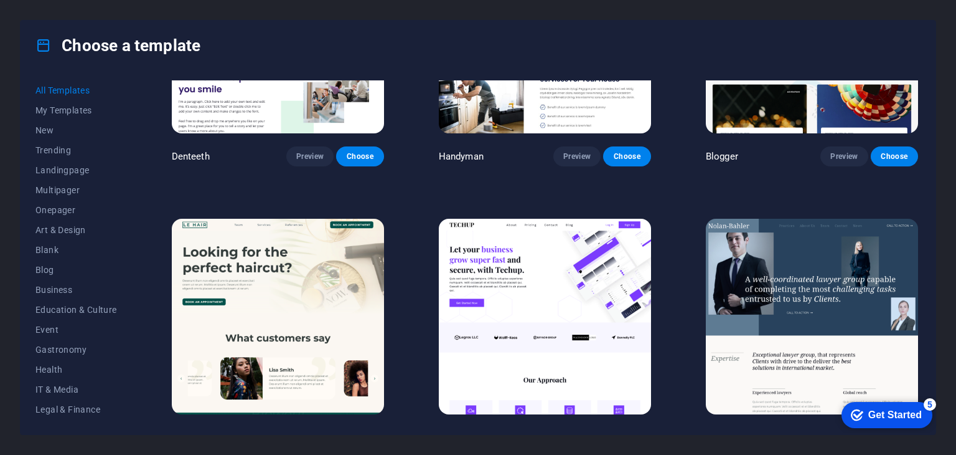
scroll to position [3860, 0]
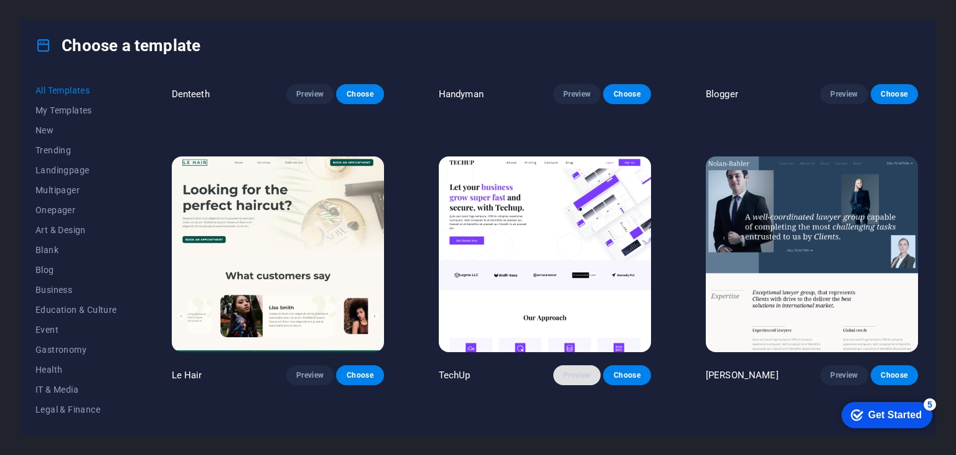
click at [568, 370] on span "Preview" at bounding box center [576, 375] width 27 height 10
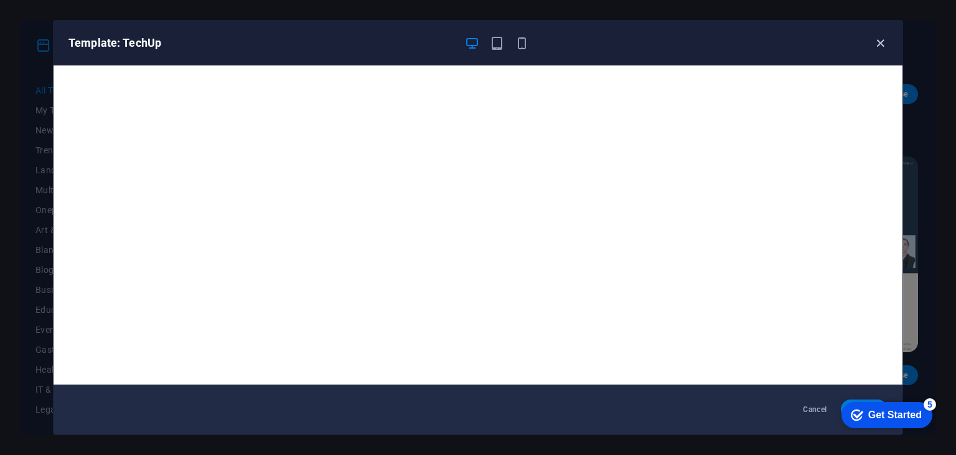
click at [876, 44] on icon "button" at bounding box center [881, 43] width 14 height 14
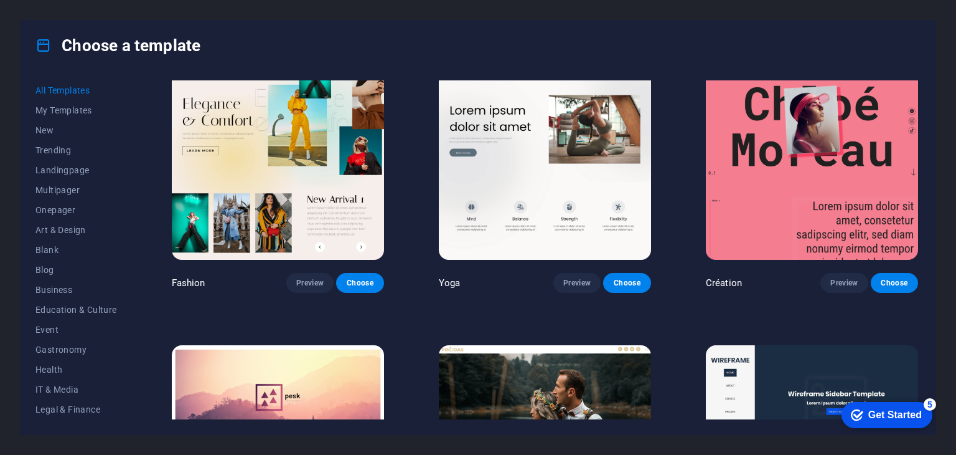
scroll to position [4109, 0]
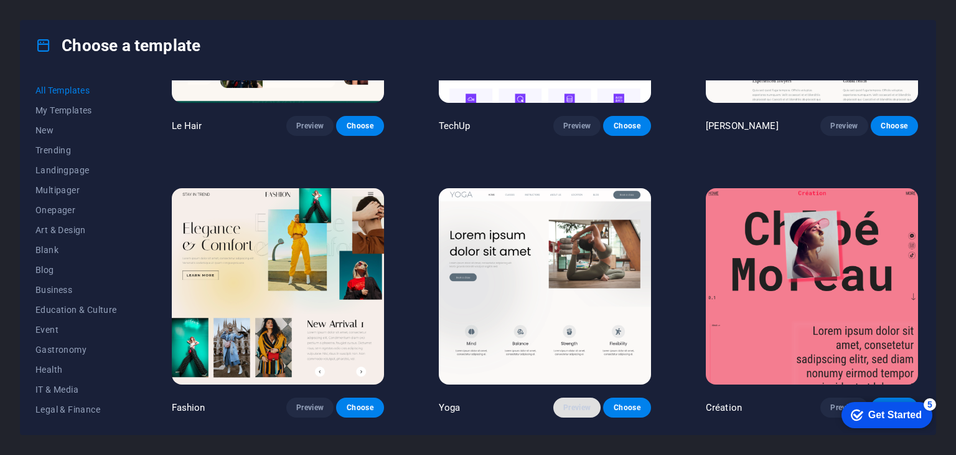
click at [561, 397] on button "Preview" at bounding box center [577, 407] width 47 height 20
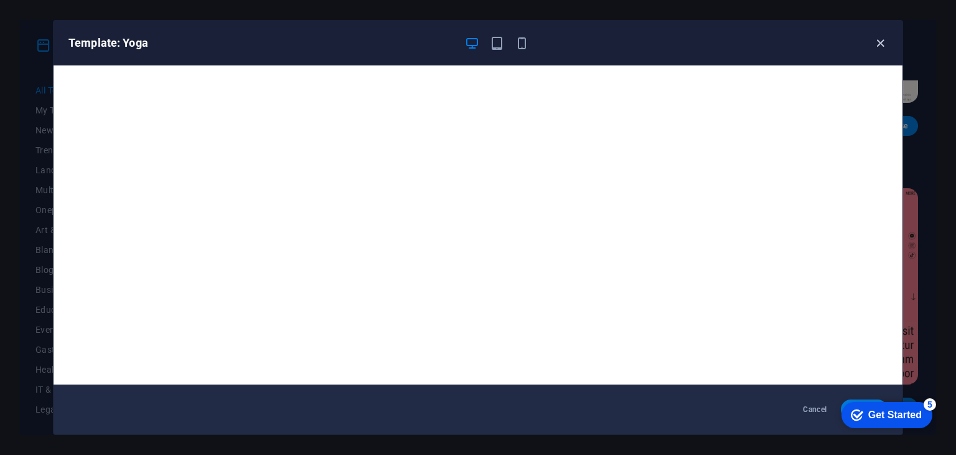
click at [877, 45] on icon "button" at bounding box center [881, 43] width 14 height 14
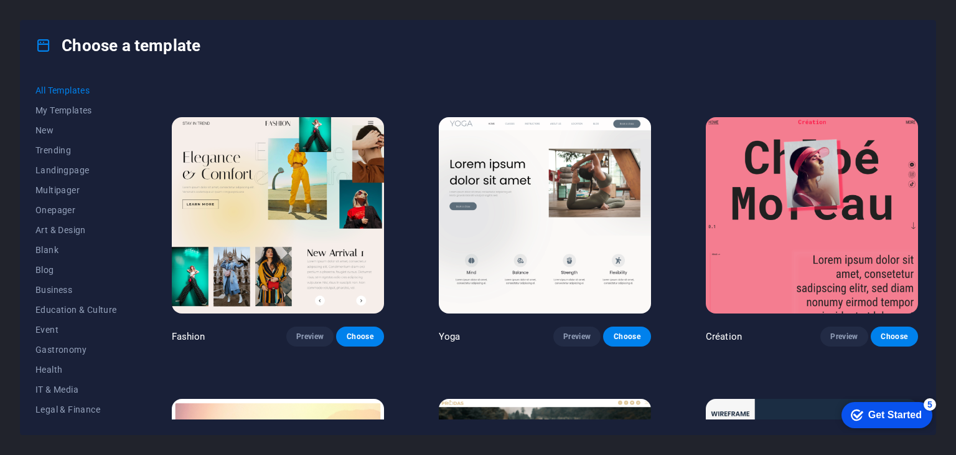
scroll to position [4234, 0]
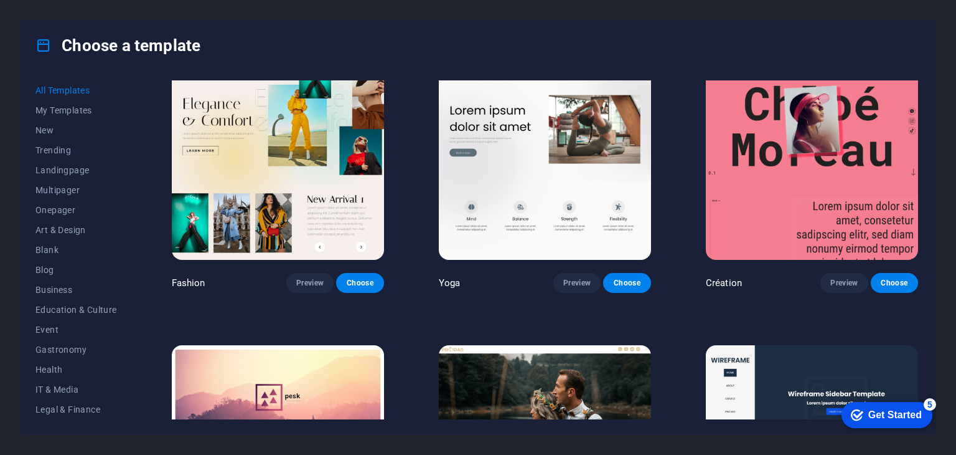
click at [448, 276] on p "Yoga" at bounding box center [450, 282] width 22 height 12
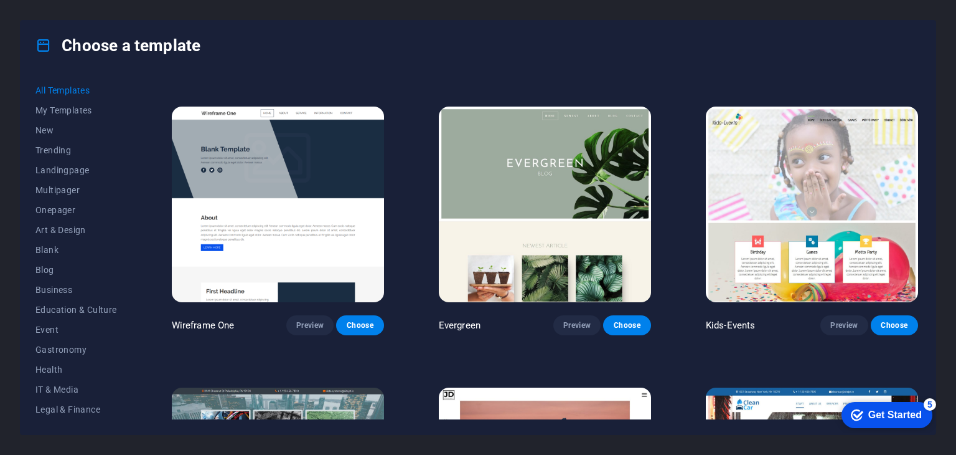
scroll to position [4732, 0]
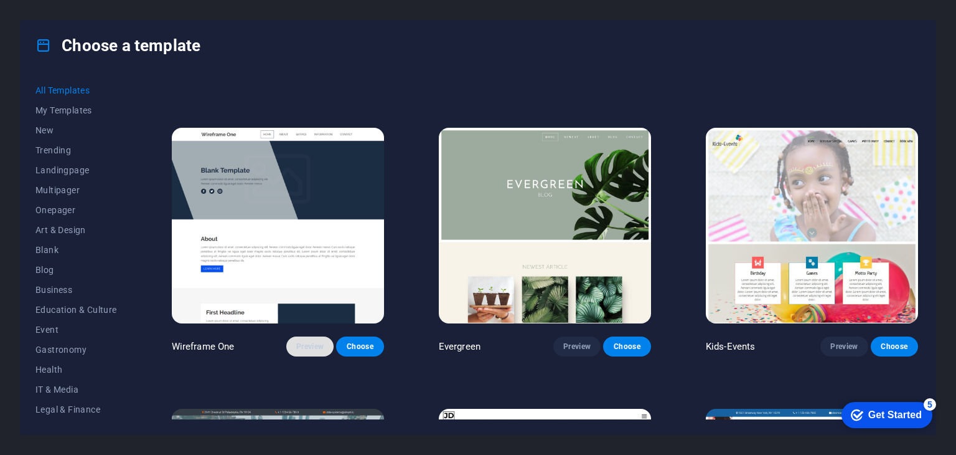
click at [316, 341] on span "Preview" at bounding box center [309, 346] width 27 height 10
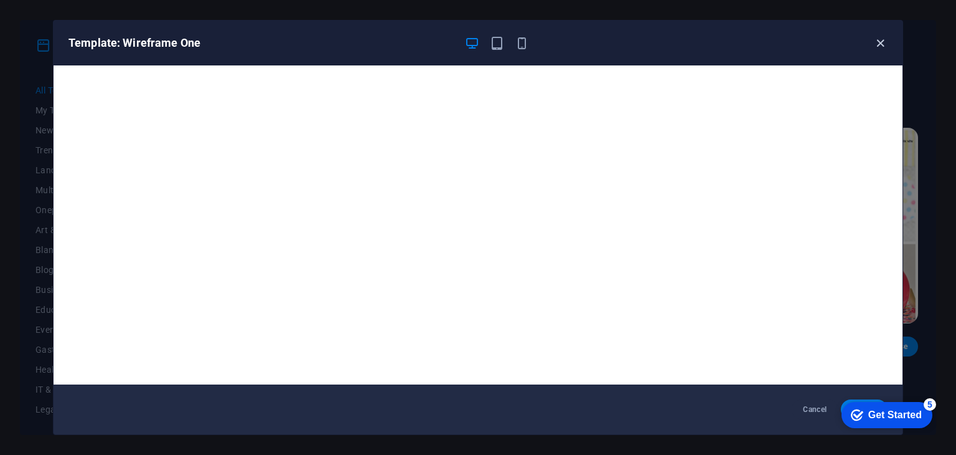
click at [880, 43] on icon "button" at bounding box center [881, 43] width 14 height 14
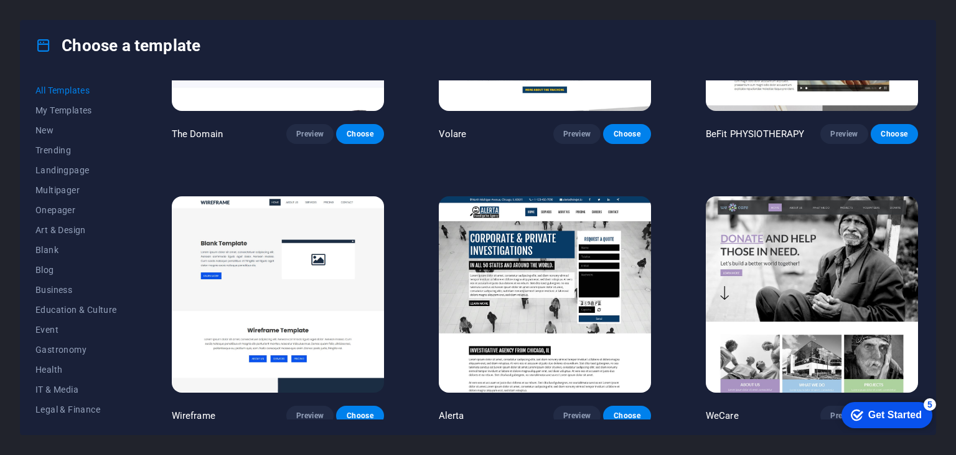
scroll to position [6974, 0]
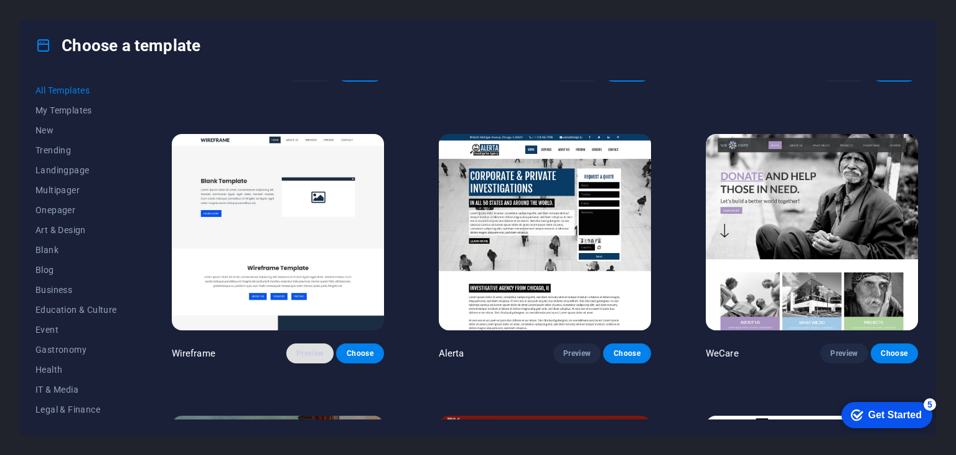
click at [311, 348] on span "Preview" at bounding box center [309, 353] width 27 height 10
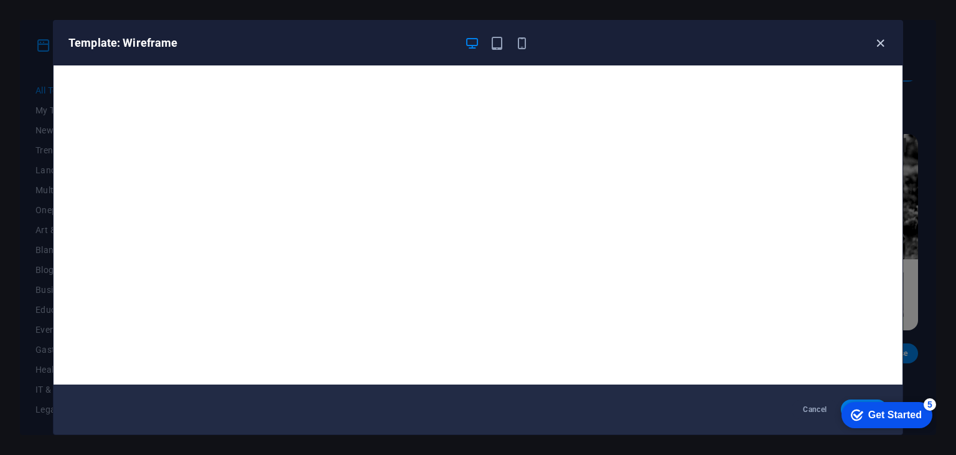
click at [884, 46] on icon "button" at bounding box center [881, 43] width 14 height 14
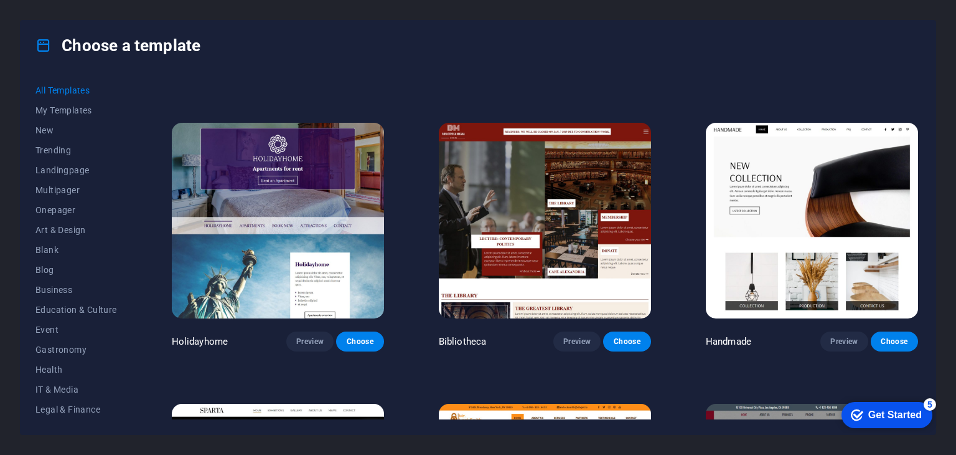
scroll to position [7285, 0]
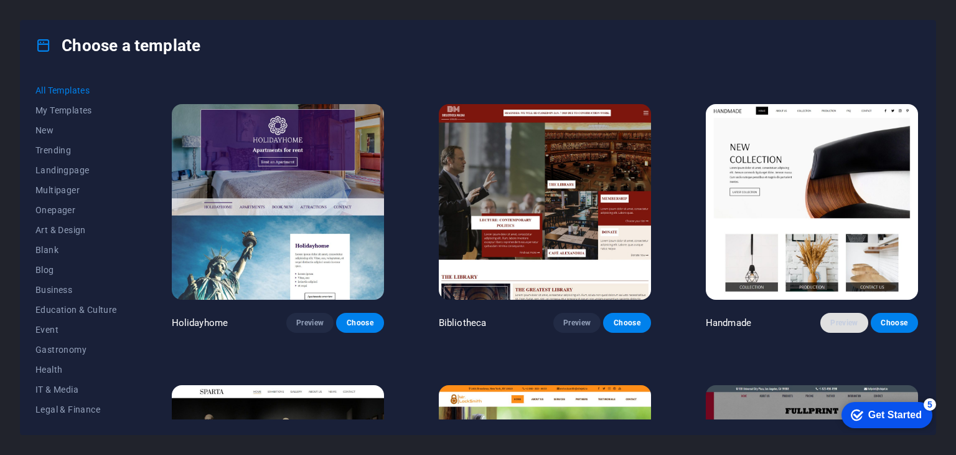
click at [838, 318] on span "Preview" at bounding box center [844, 323] width 27 height 10
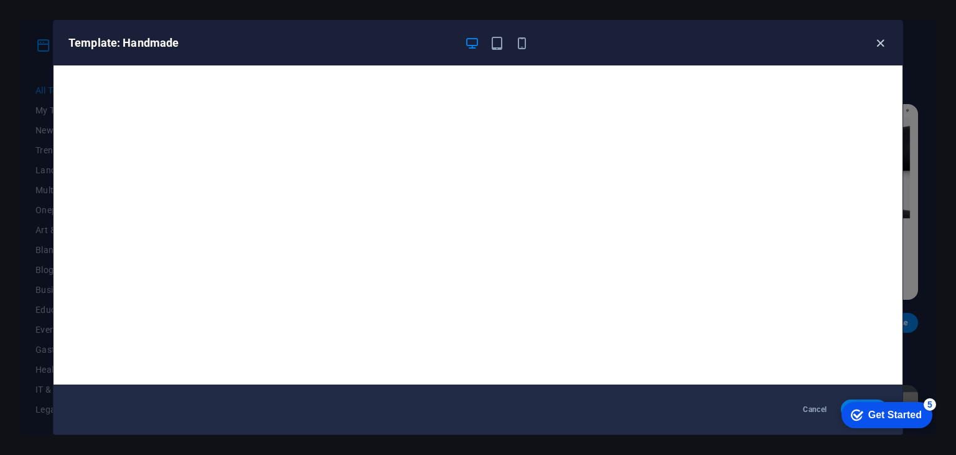
click at [883, 42] on icon "button" at bounding box center [881, 43] width 14 height 14
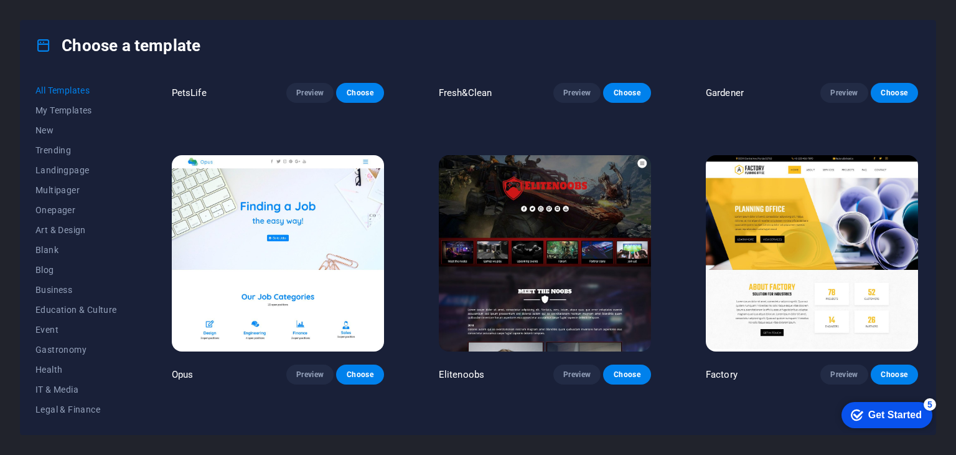
scroll to position [9775, 0]
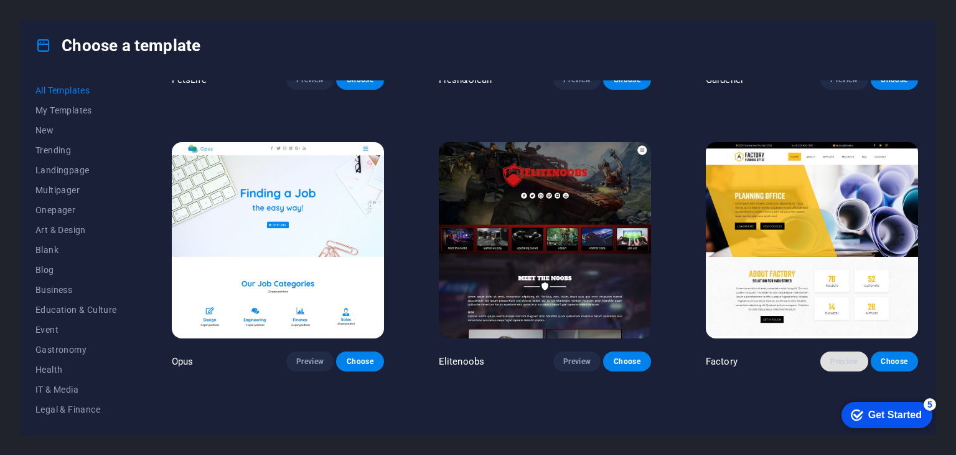
click at [842, 356] on span "Preview" at bounding box center [844, 361] width 27 height 10
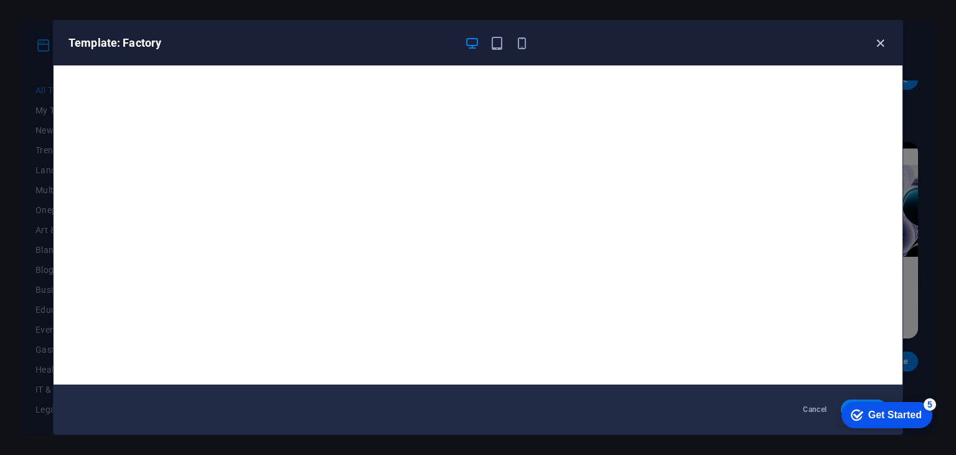
click at [875, 47] on icon "button" at bounding box center [881, 43] width 14 height 14
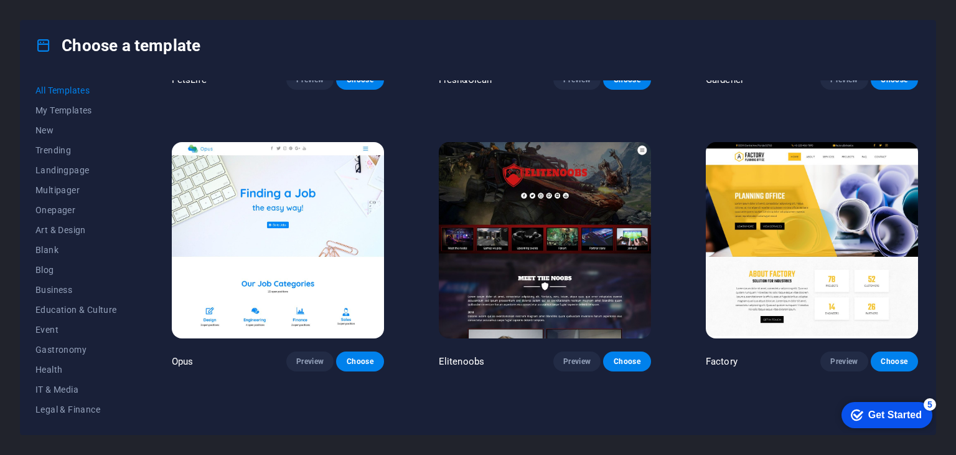
click at [718, 355] on p "Factory" at bounding box center [722, 361] width 32 height 12
click at [717, 355] on p "Factory" at bounding box center [722, 361] width 32 height 12
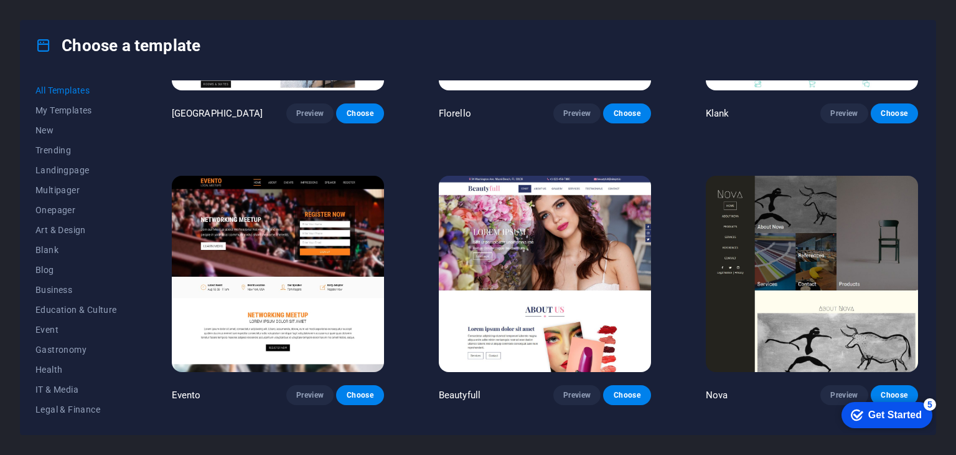
scroll to position [10523, 0]
